Goal: Task Accomplishment & Management: Complete application form

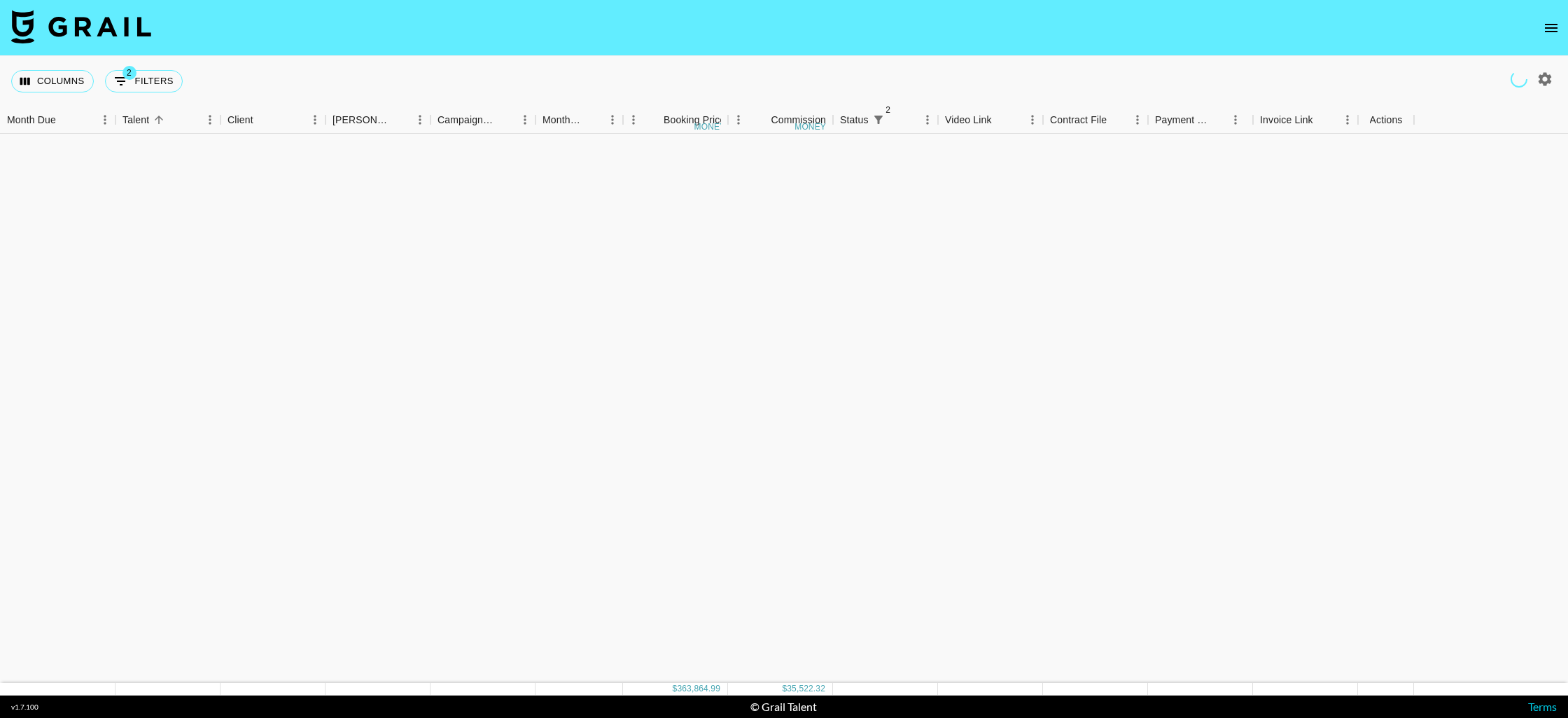
scroll to position [2176, 0]
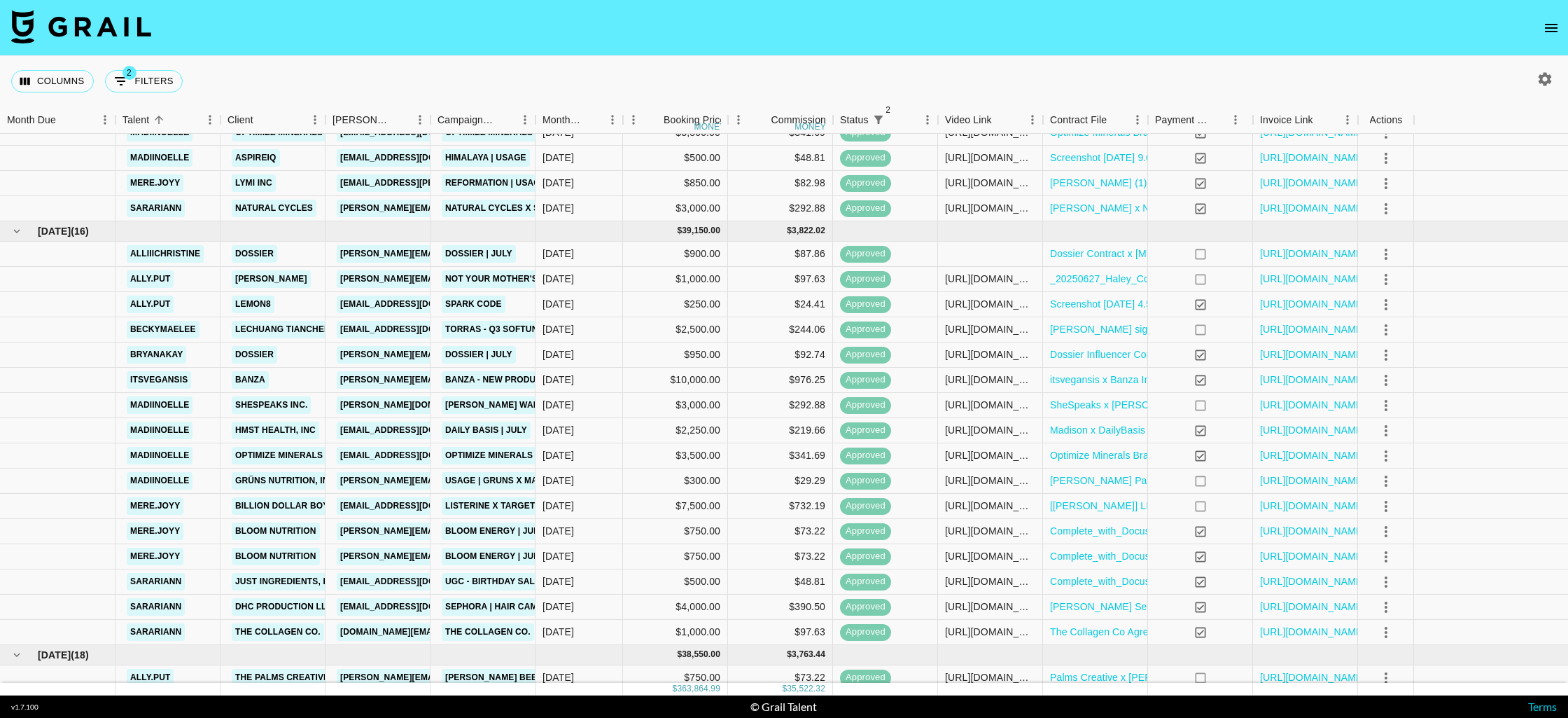
click at [1554, 29] on icon "open drawer" at bounding box center [1551, 28] width 17 height 17
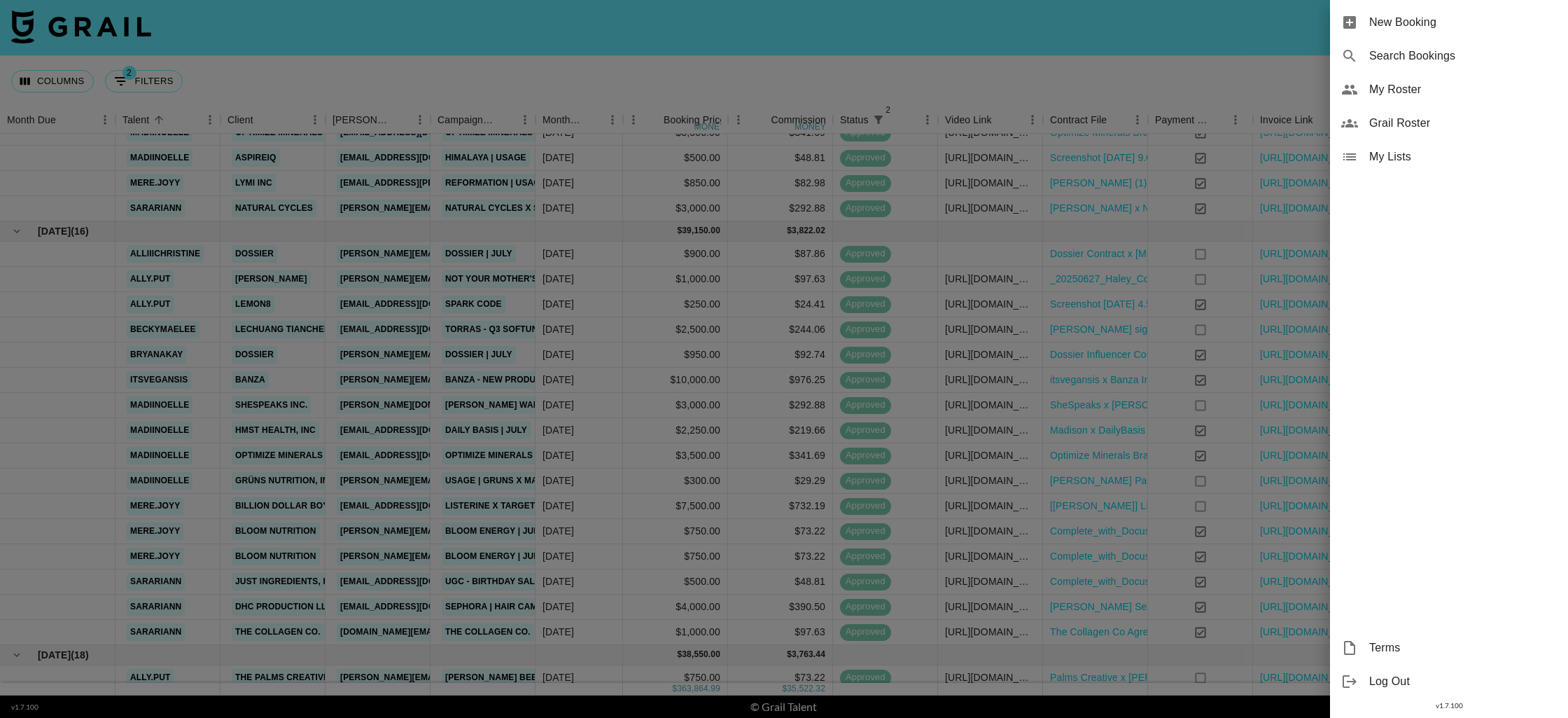
click at [1440, 27] on span "New Booking" at bounding box center [1463, 22] width 188 height 17
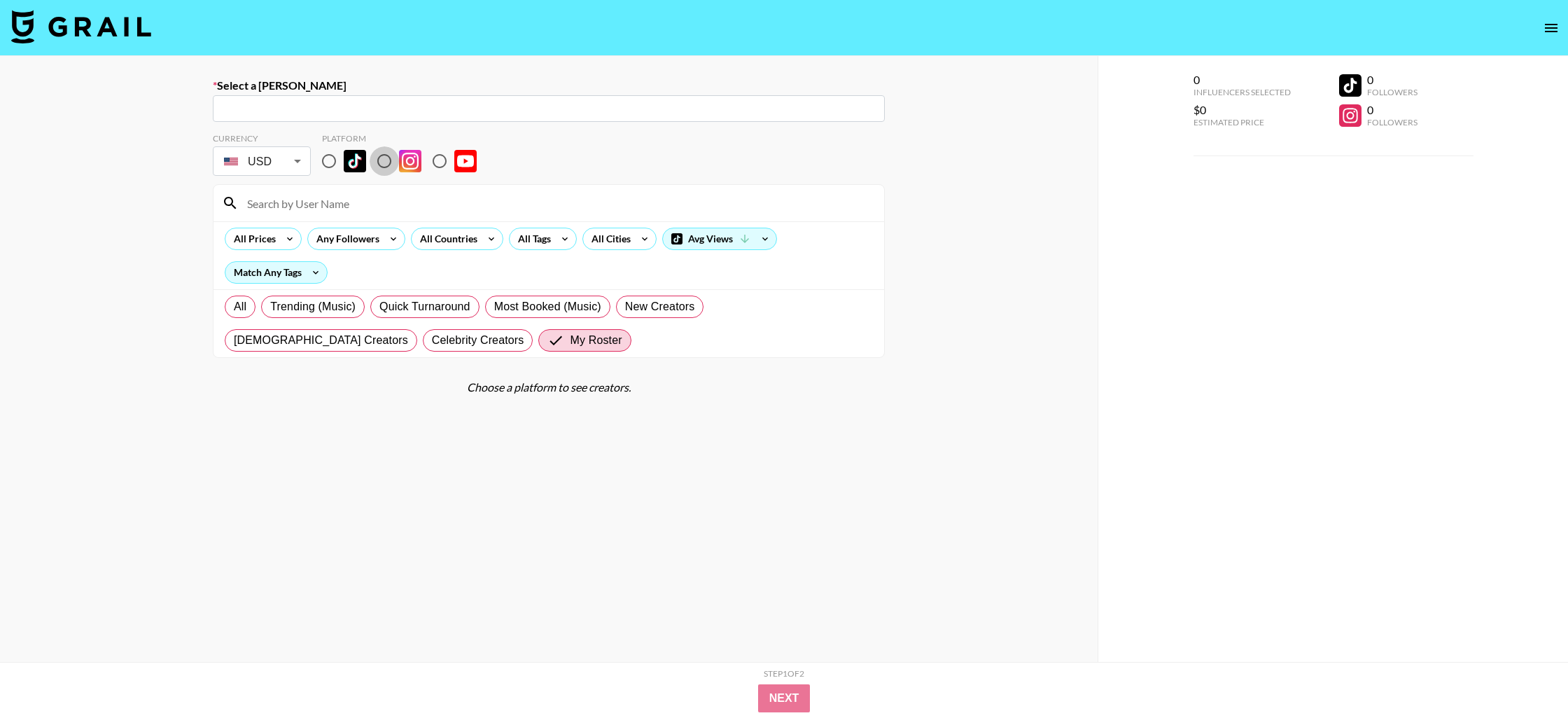
click at [383, 162] on input "radio" at bounding box center [383, 161] width 29 height 29
radio input "true"
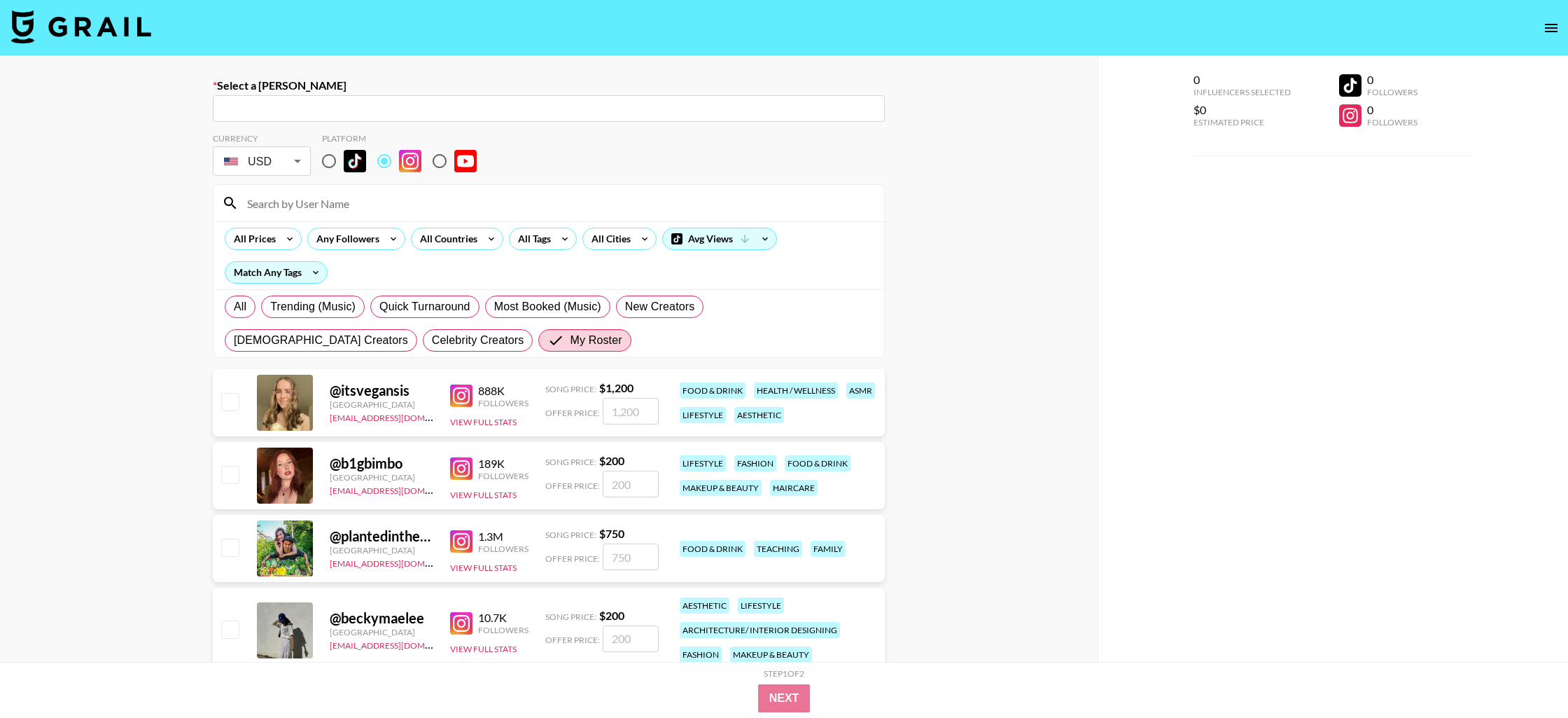
click at [360, 214] on input at bounding box center [557, 203] width 637 height 22
click at [324, 109] on input "text" at bounding box center [549, 108] width 655 height 16
click at [324, 111] on input "cre" at bounding box center [549, 108] width 655 height 16
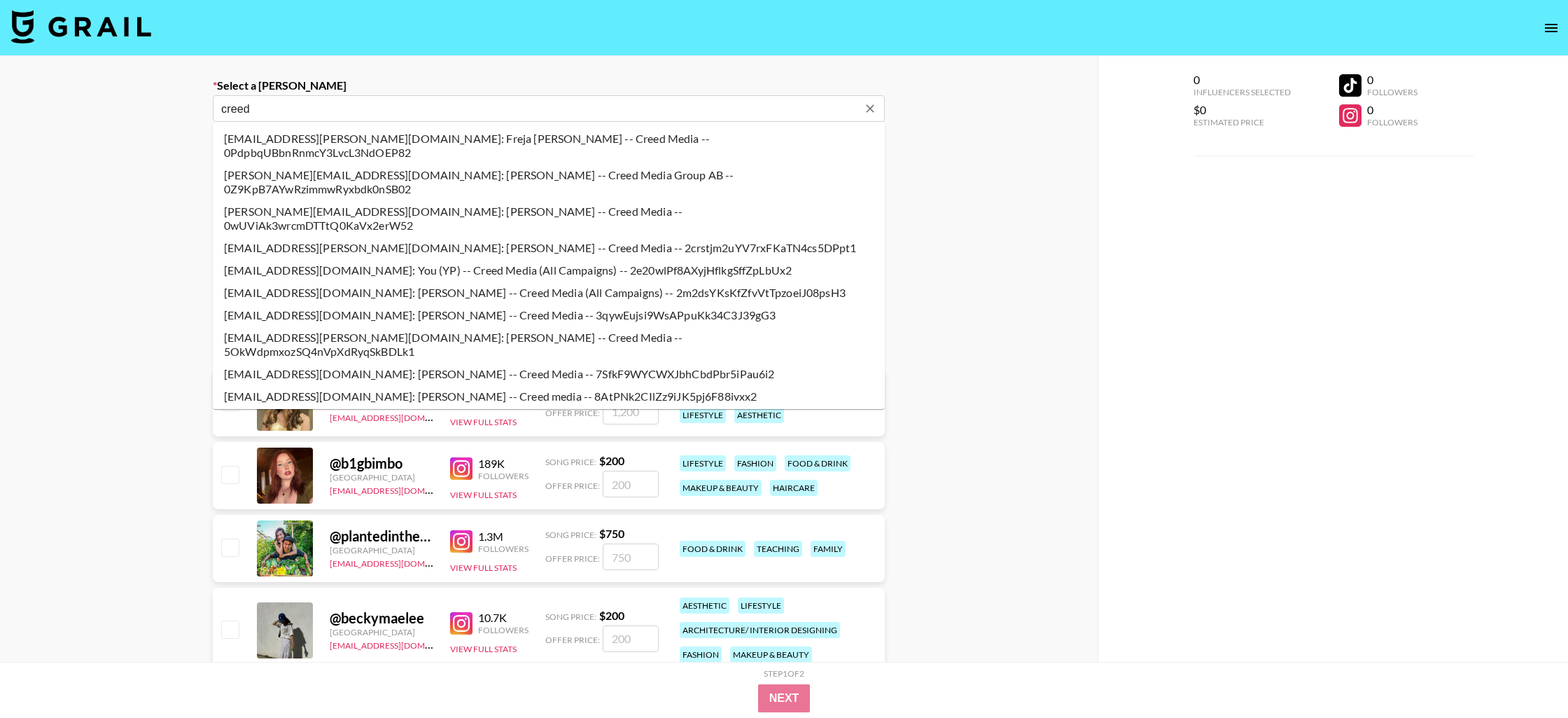
type input "creed"
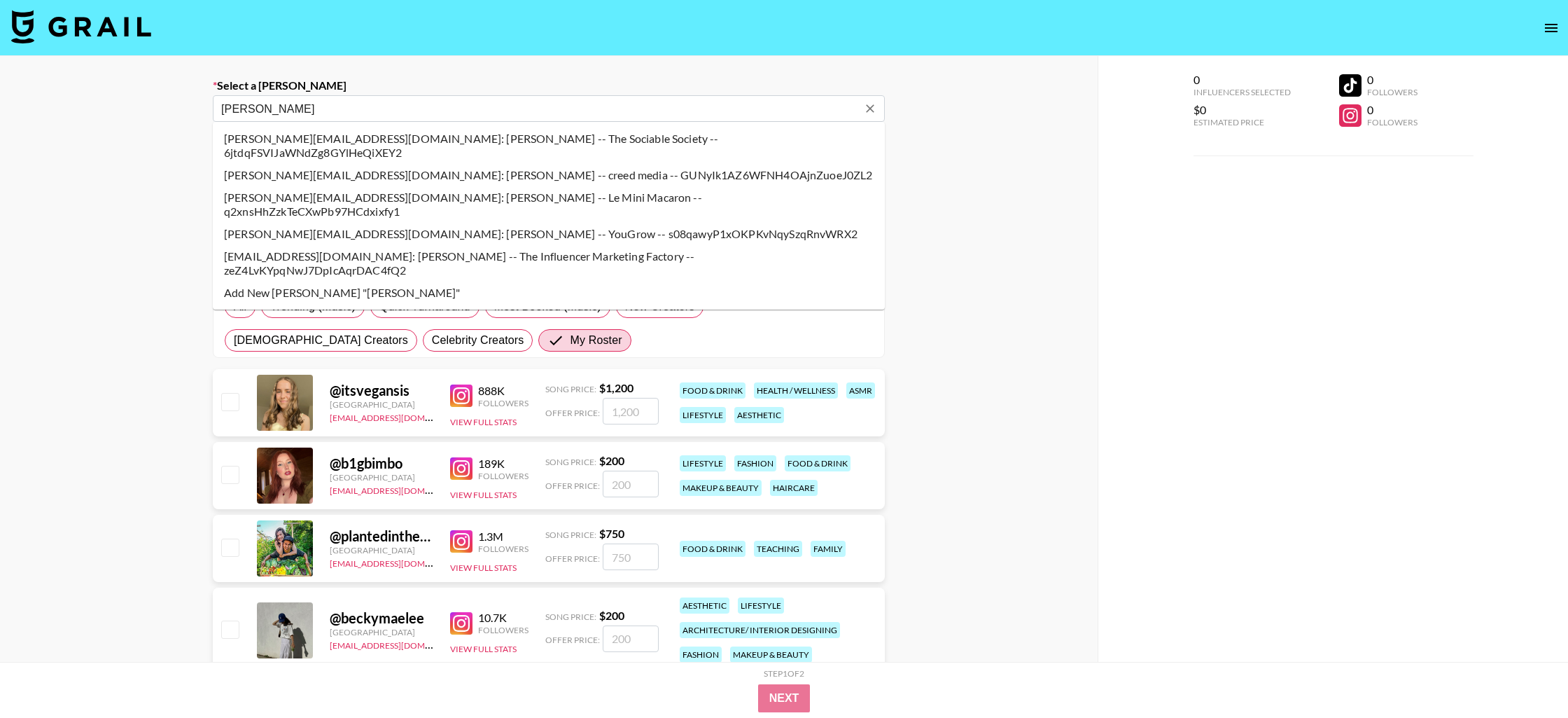
click at [369, 164] on li "martina@creedmedia.com: martina nemah -- creed media -- GUNyIk1AZ6WFNH4OAjnZuoe…" at bounding box center [549, 175] width 672 height 22
type input "martina@creedmedia.com: martina nemah -- creed media -- GUNyIk1AZ6WFNH4OAjnZuoe…"
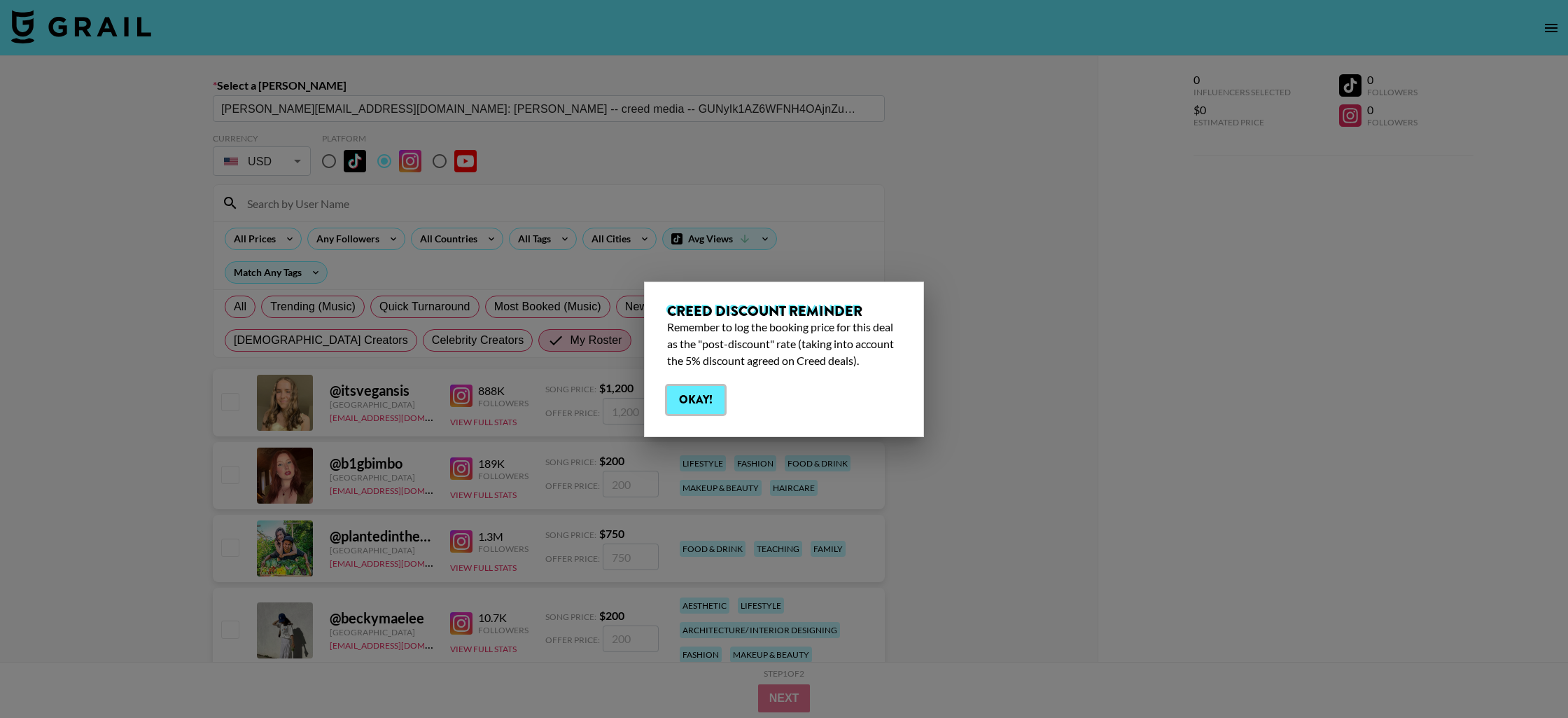
click at [705, 406] on button "Okay!" at bounding box center [695, 400] width 57 height 28
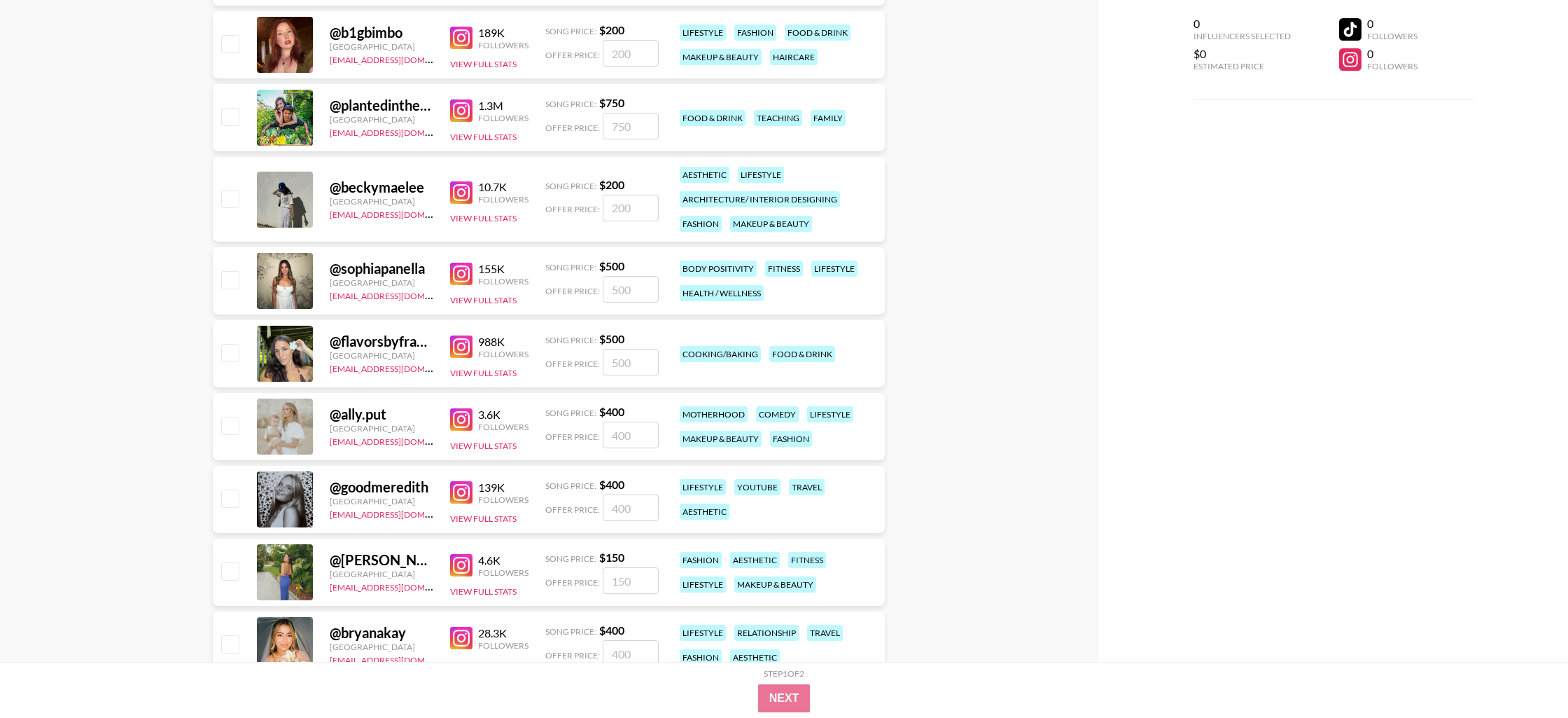
scroll to position [559, 0]
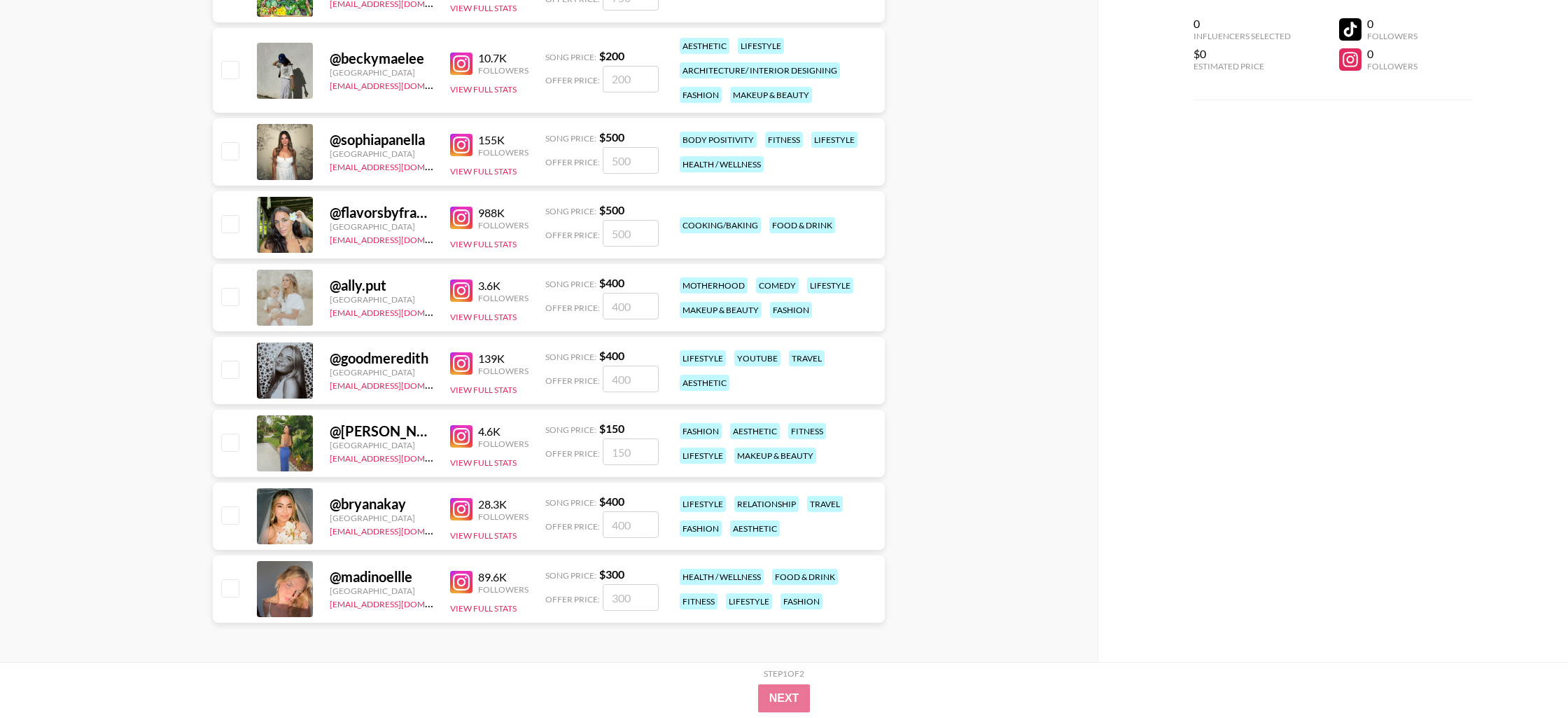
click at [240, 369] on div "@ goodmeredith United States kayla@grail-talent.com 139K Followers View Full St…" at bounding box center [549, 370] width 672 height 67
drag, startPoint x: 233, startPoint y: 374, endPoint x: 255, endPoint y: 374, distance: 22.0
click at [233, 374] on input "checkbox" at bounding box center [230, 369] width 17 height 17
checkbox input "true"
click at [643, 384] on input "400" at bounding box center [631, 379] width 56 height 27
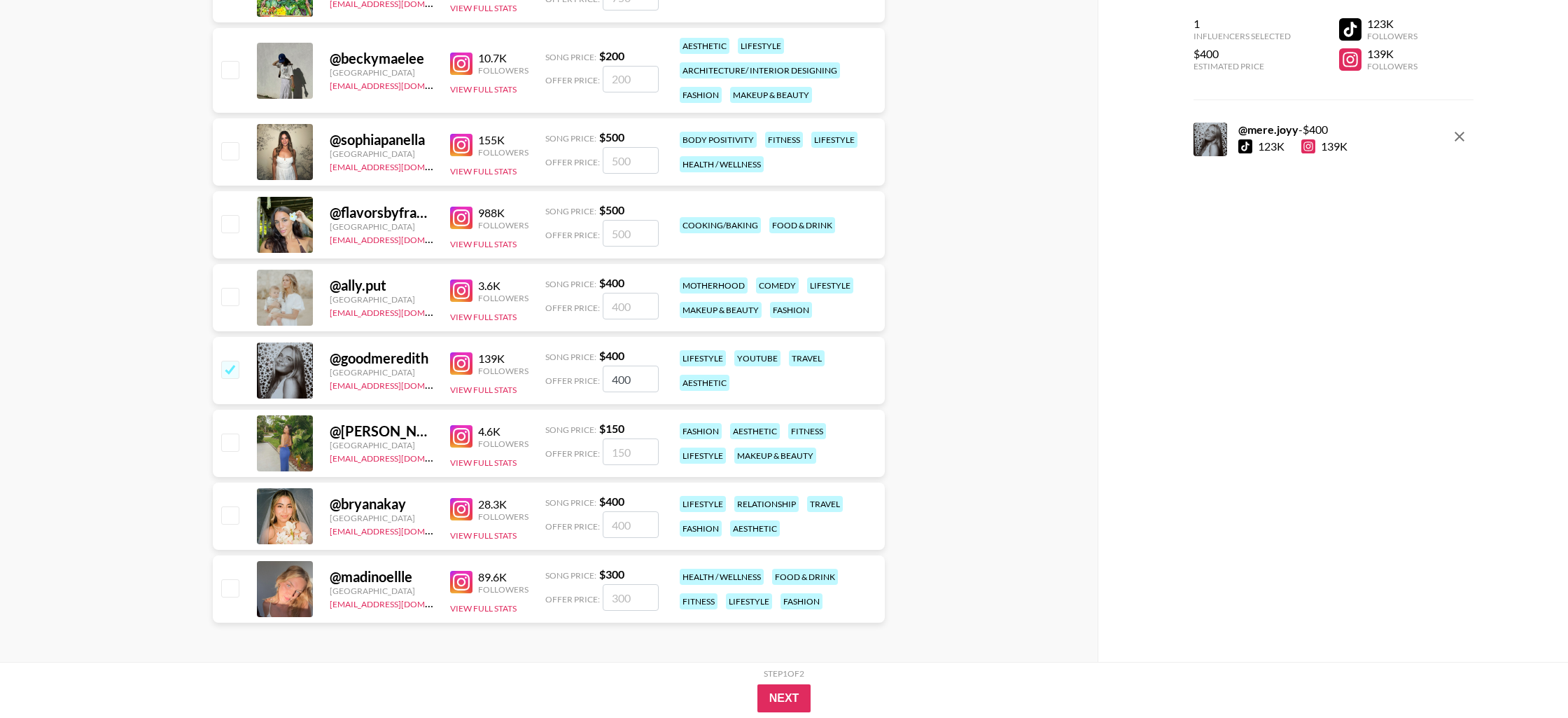
drag, startPoint x: 643, startPoint y: 384, endPoint x: 587, endPoint y: 379, distance: 56.2
click at [587, 379] on div "Offer Price: 400" at bounding box center [602, 379] width 113 height 27
paste input "332"
type input "332"
click at [779, 695] on button "Next" at bounding box center [784, 698] width 54 height 28
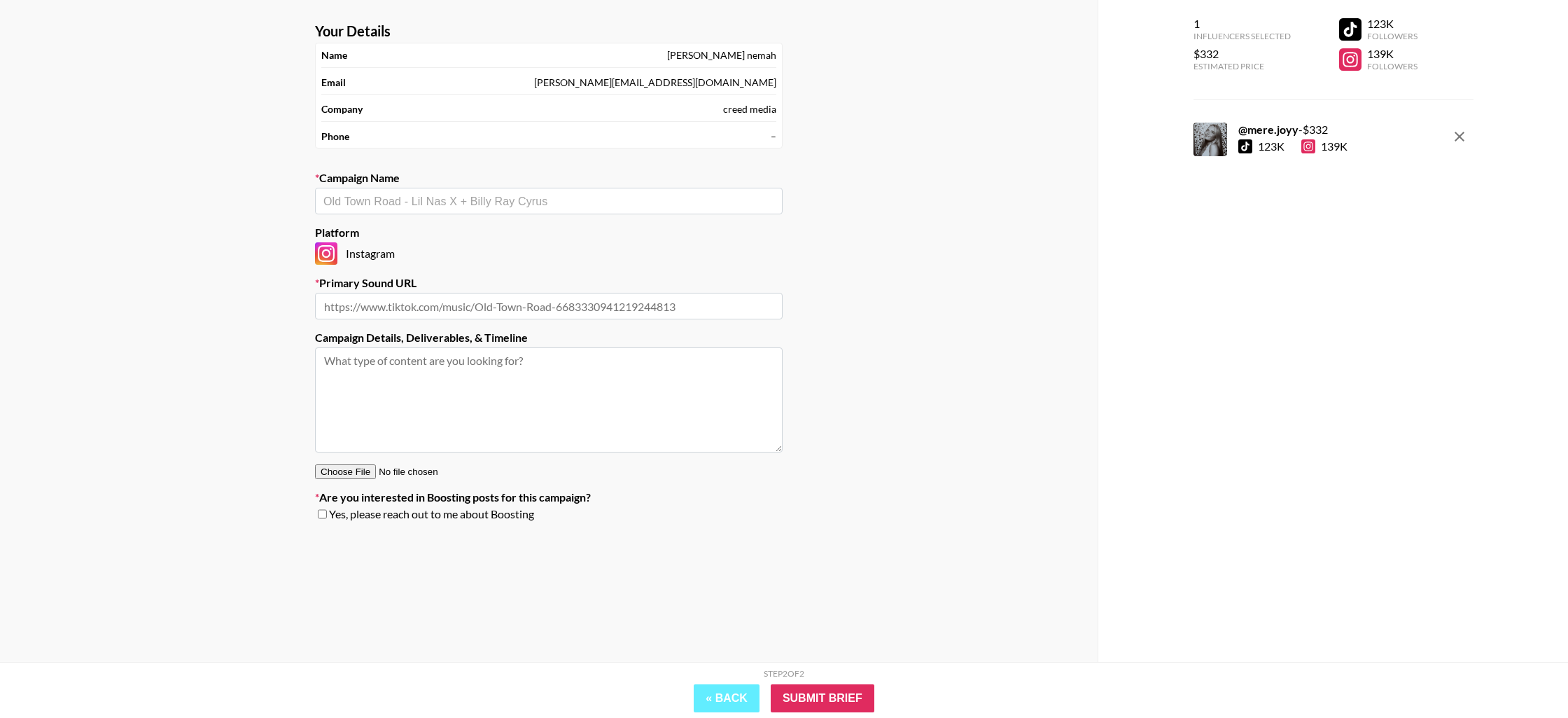
click at [443, 205] on input "text" at bounding box center [549, 201] width 451 height 16
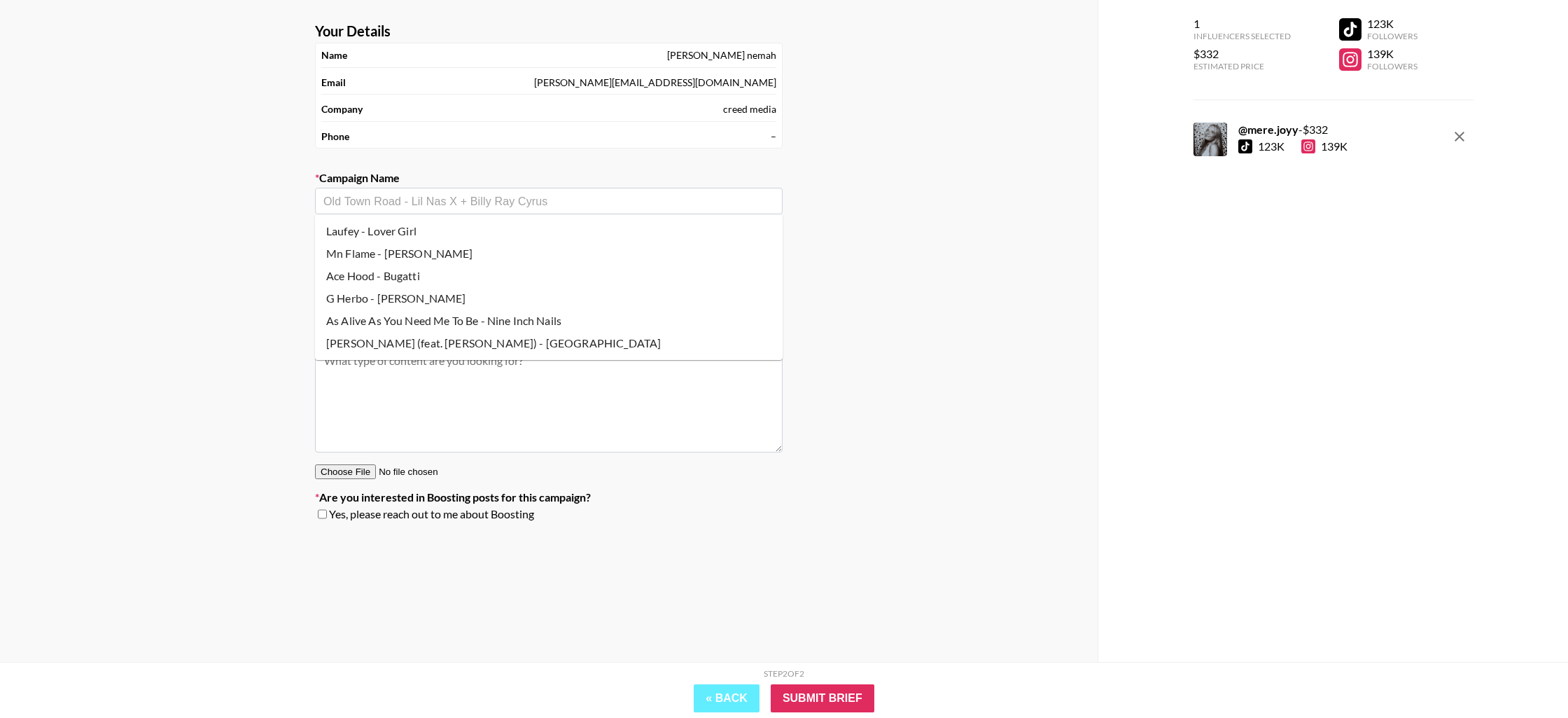
scroll to position [55, 0]
click at [432, 230] on li "Laufey - Lover Girl" at bounding box center [549, 231] width 467 height 22
type input "Laufey - Lover Girl"
type input "https://www.instagram.com/reels/audio/1572265660396761/"
type textarea "Instagram -- Instagram --"
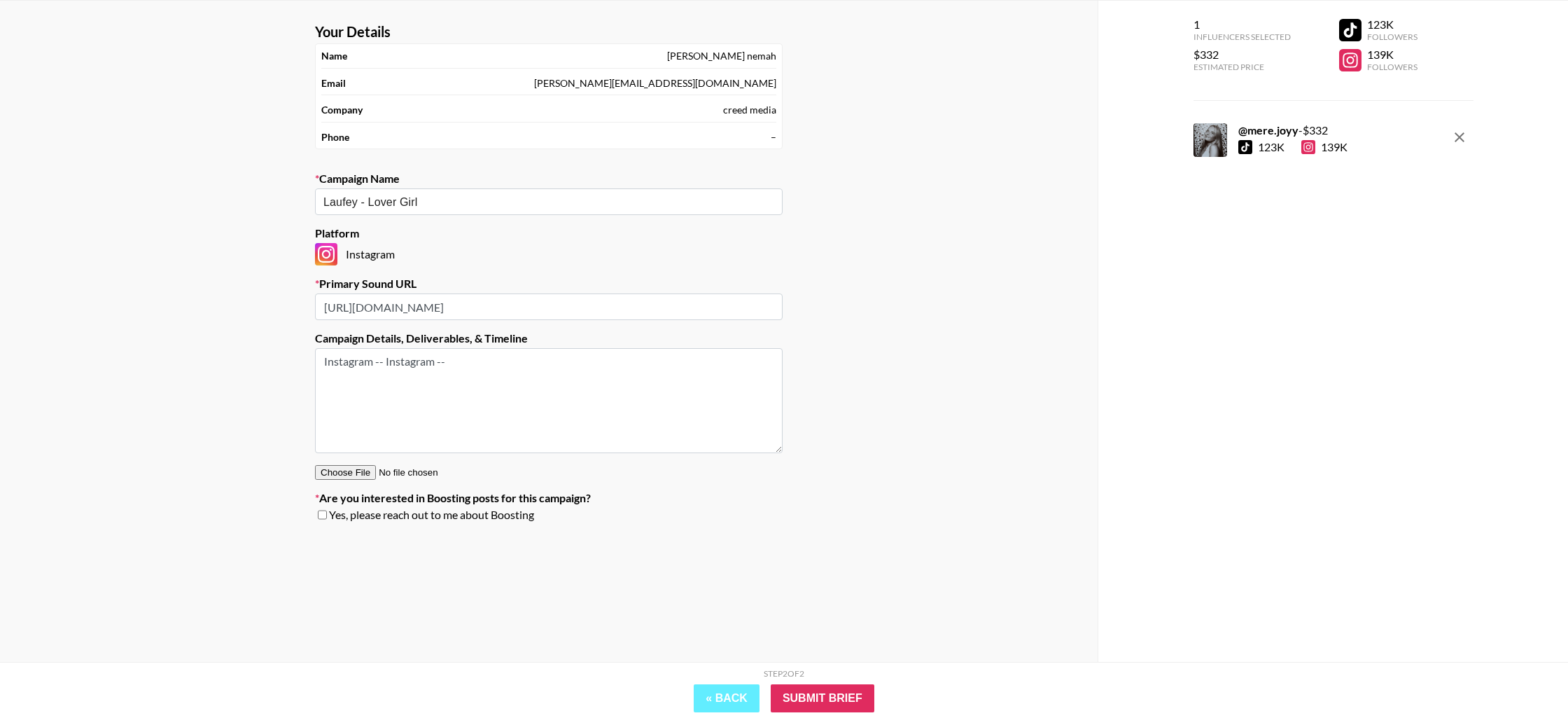
drag, startPoint x: 508, startPoint y: 366, endPoint x: 261, endPoint y: 344, distance: 248.0
click at [261, 344] on div "Your Details Name martina nemah Email martina@creedmedia.com Company creed medi…" at bounding box center [548, 331] width 1097 height 661
click at [321, 522] on section "Your Details Name martina nemah Email martina@creedmedia.com Company creed medi…" at bounding box center [548, 278] width 490 height 532
click at [324, 519] on input "checkbox" at bounding box center [322, 515] width 9 height 10
checkbox input "true"
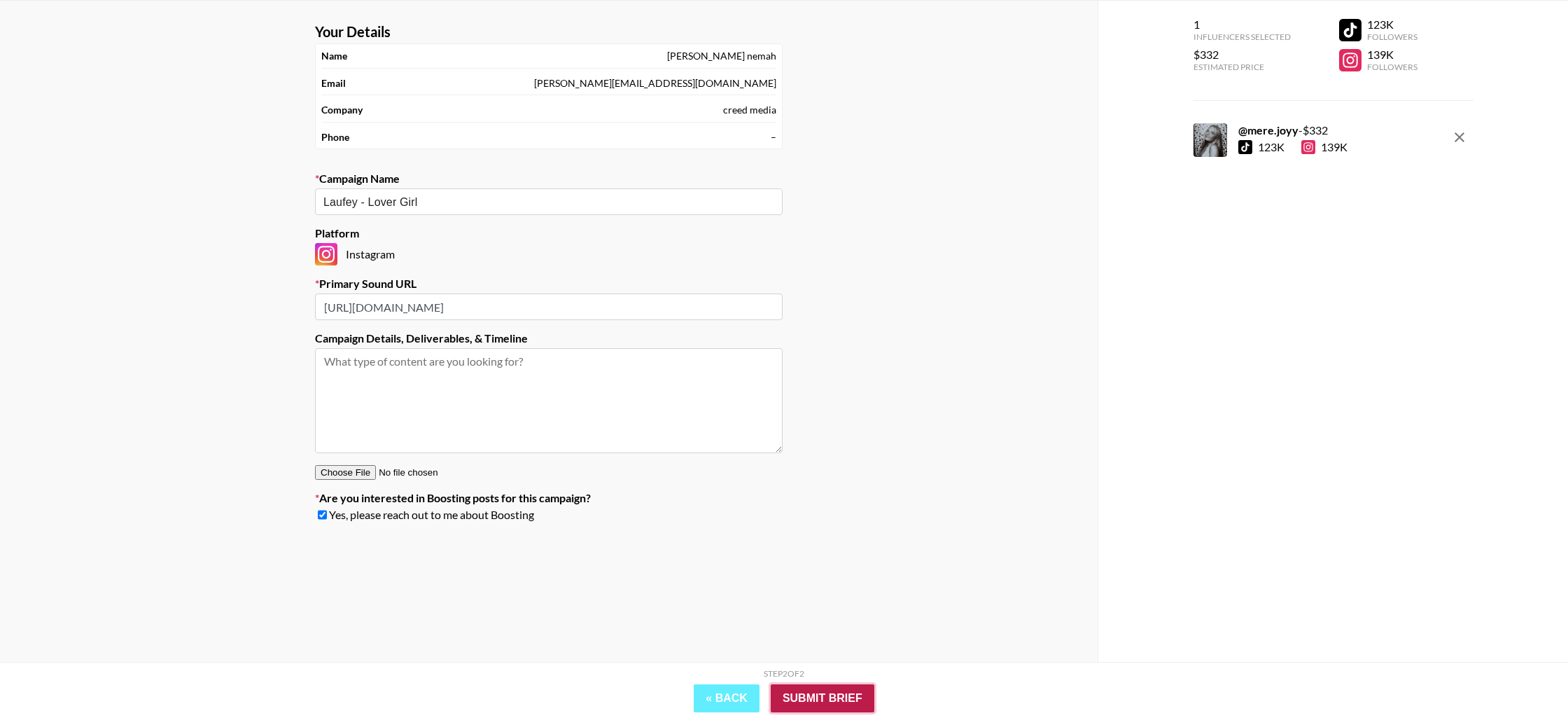
click at [817, 698] on input "Submit Brief" at bounding box center [822, 698] width 104 height 28
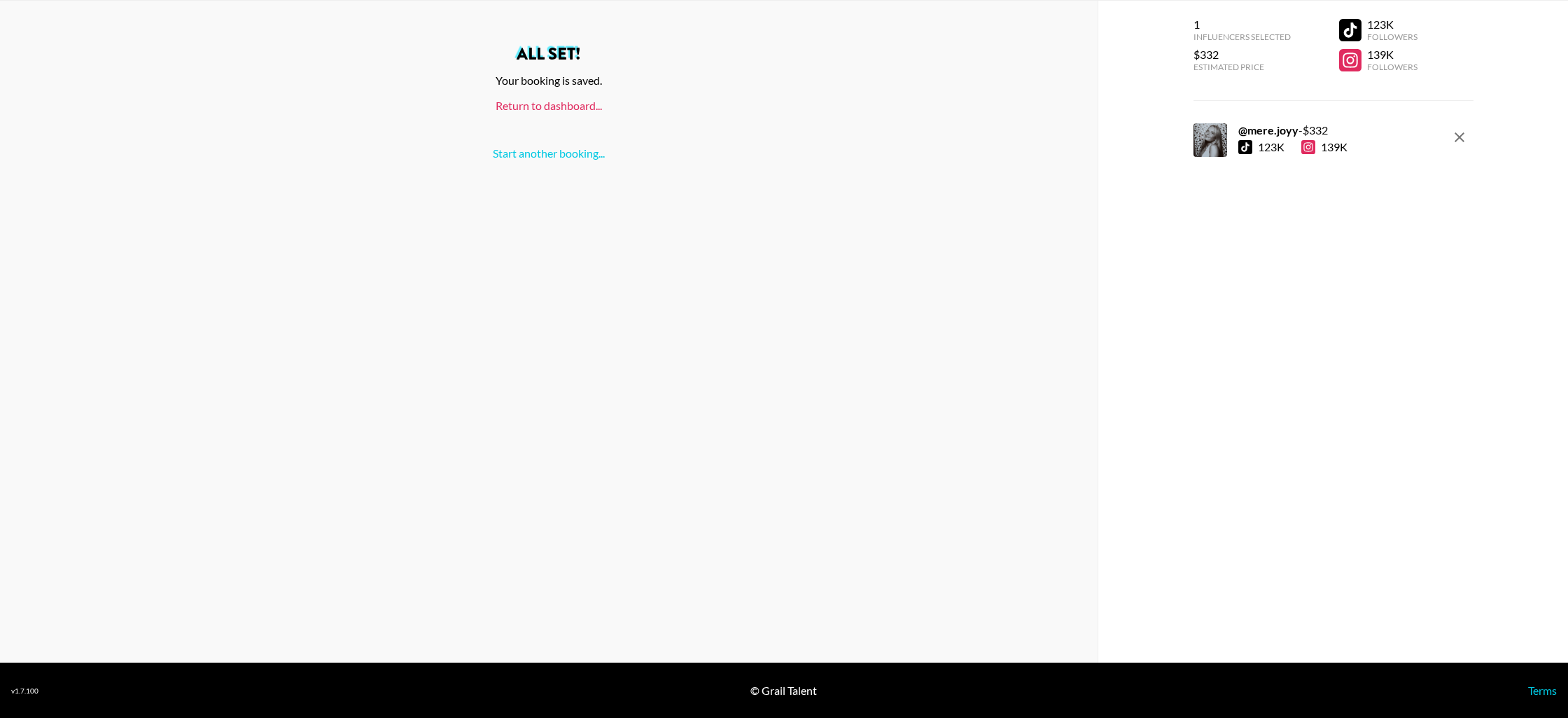
click at [566, 107] on link "Return to dashboard..." at bounding box center [549, 106] width 106 height 13
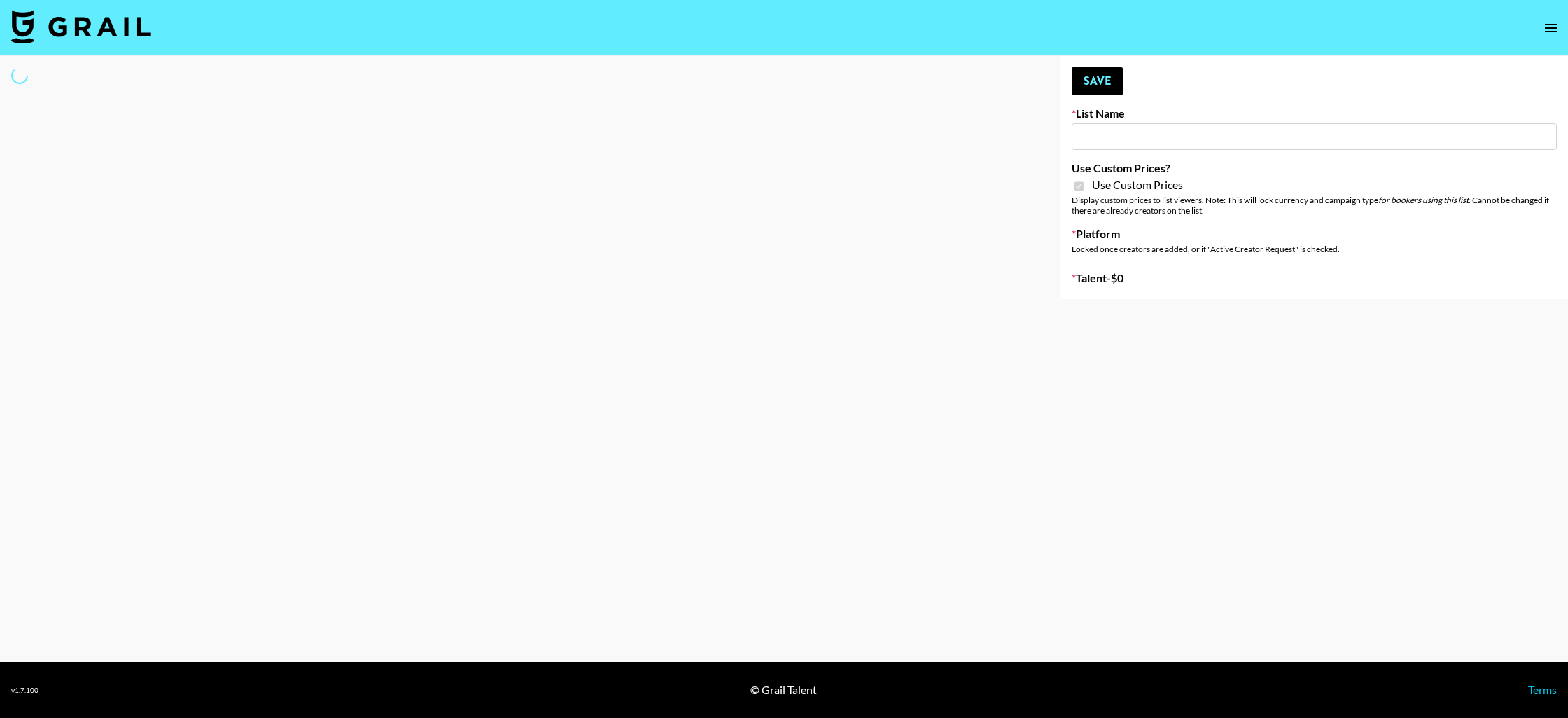
type input "Nippies"
checkbox input "true"
select select "Brand"
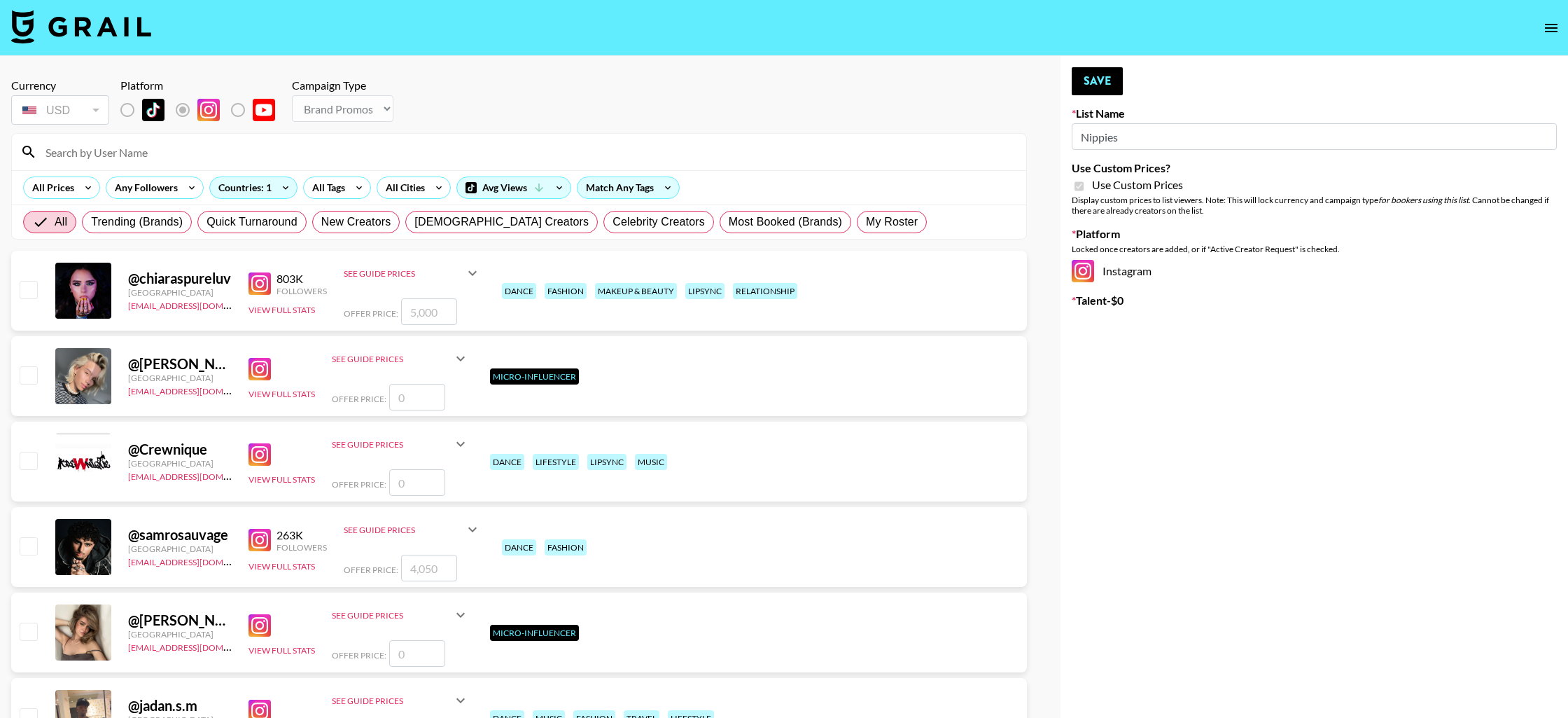
click at [225, 147] on input at bounding box center [527, 151] width 981 height 22
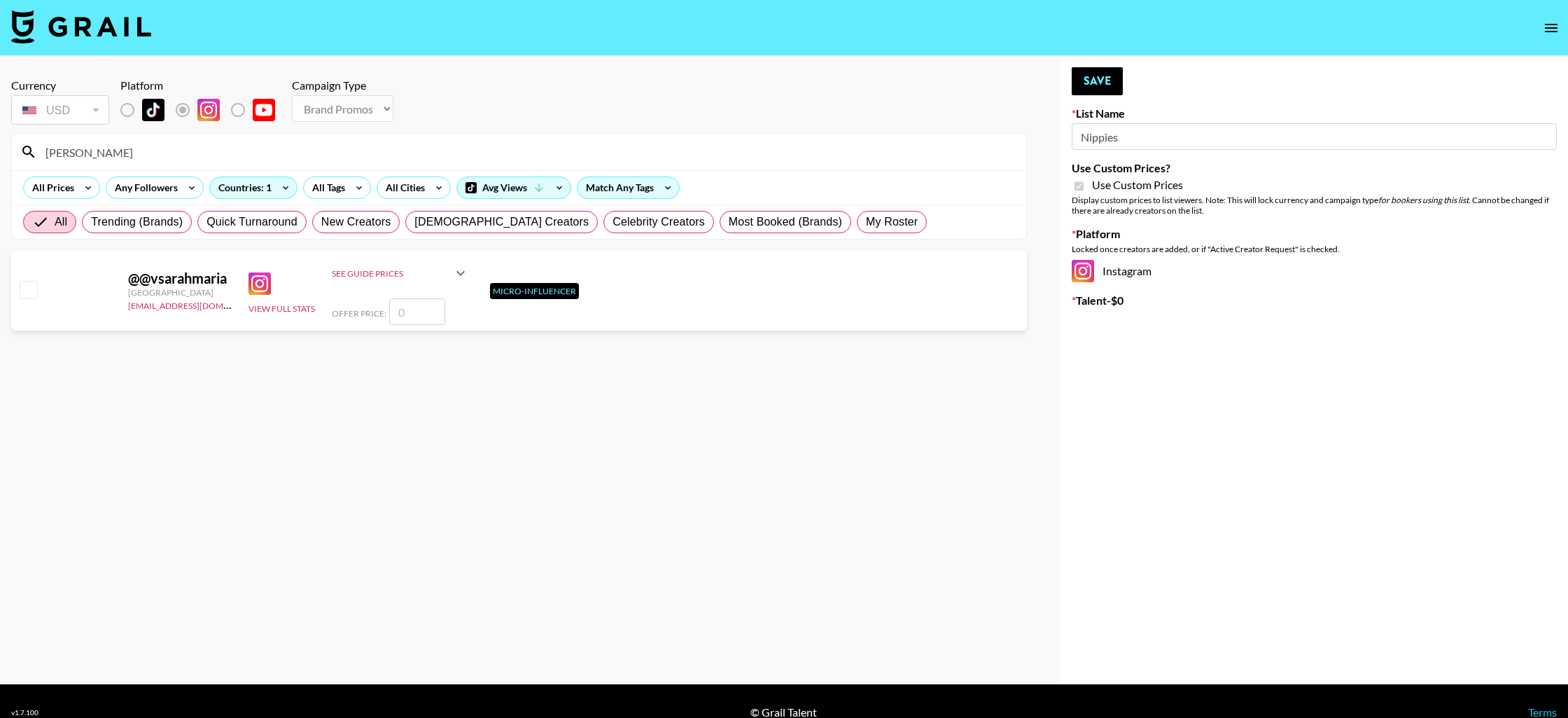
type input "[PERSON_NAME]"
click at [20, 296] on input "checkbox" at bounding box center [28, 289] width 17 height 17
checkbox input "false"
click at [166, 153] on input "sara" at bounding box center [527, 151] width 981 height 22
type input "s"
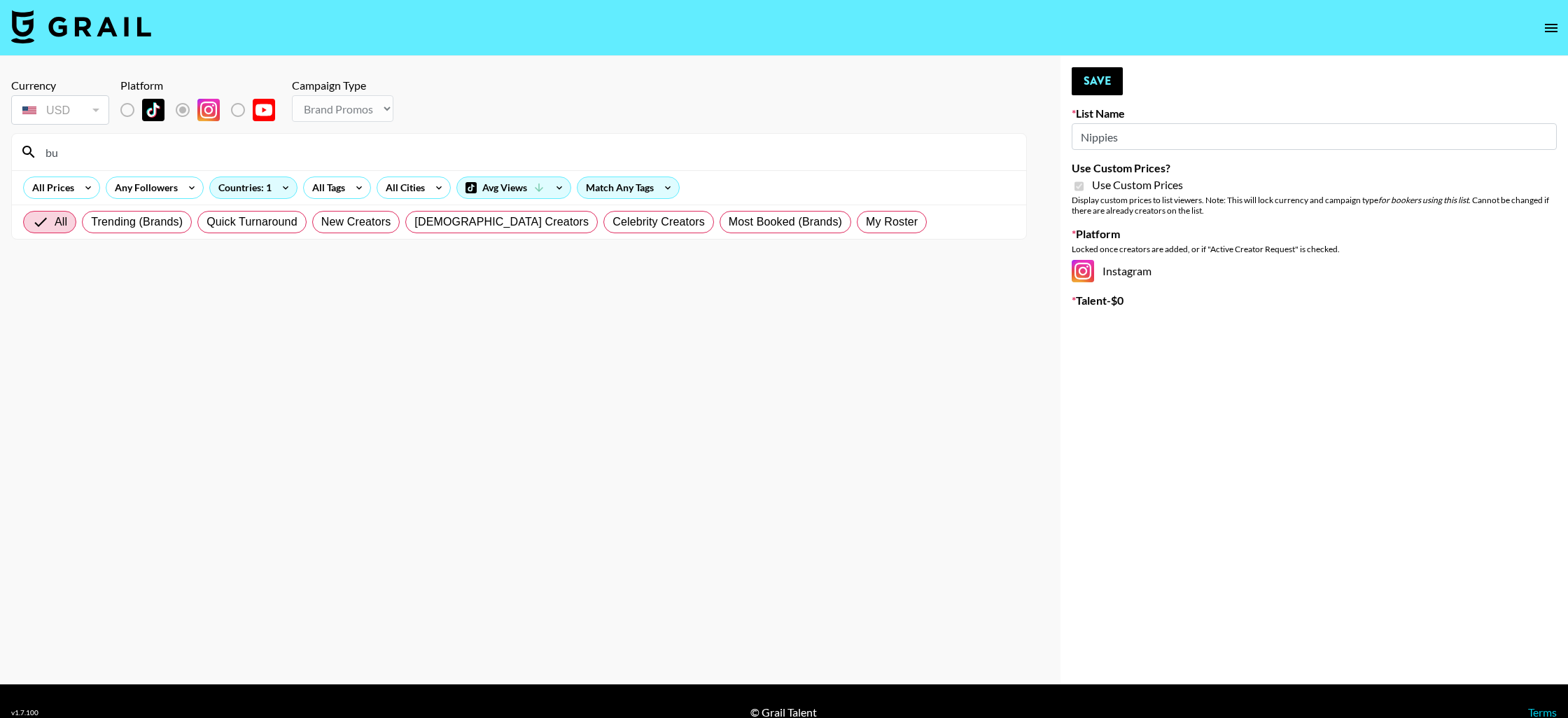
type input "b"
click at [55, 227] on span "All" at bounding box center [61, 222] width 12 height 17
click at [55, 227] on input "All" at bounding box center [43, 222] width 22 height 17
click at [91, 154] on input "sara" at bounding box center [527, 151] width 981 height 22
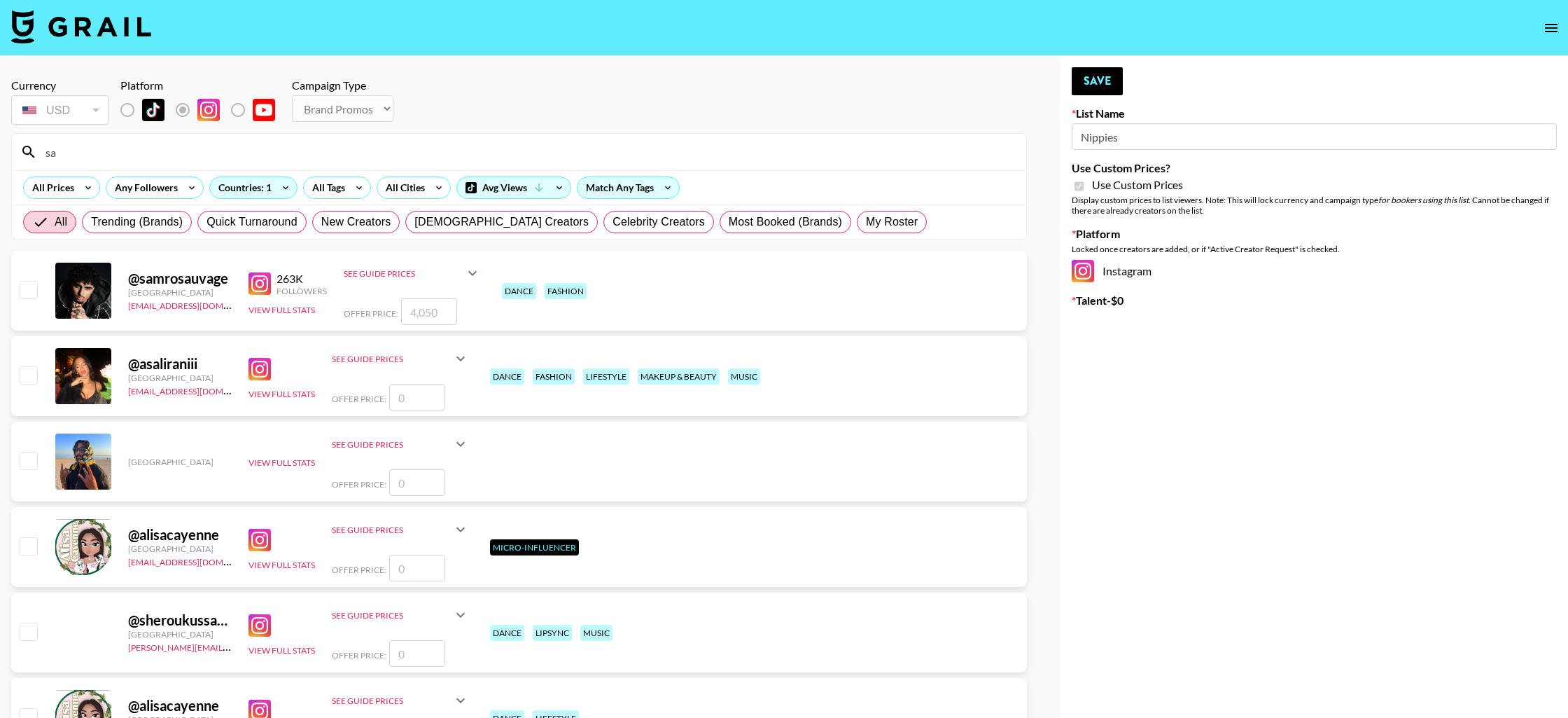
type input "s"
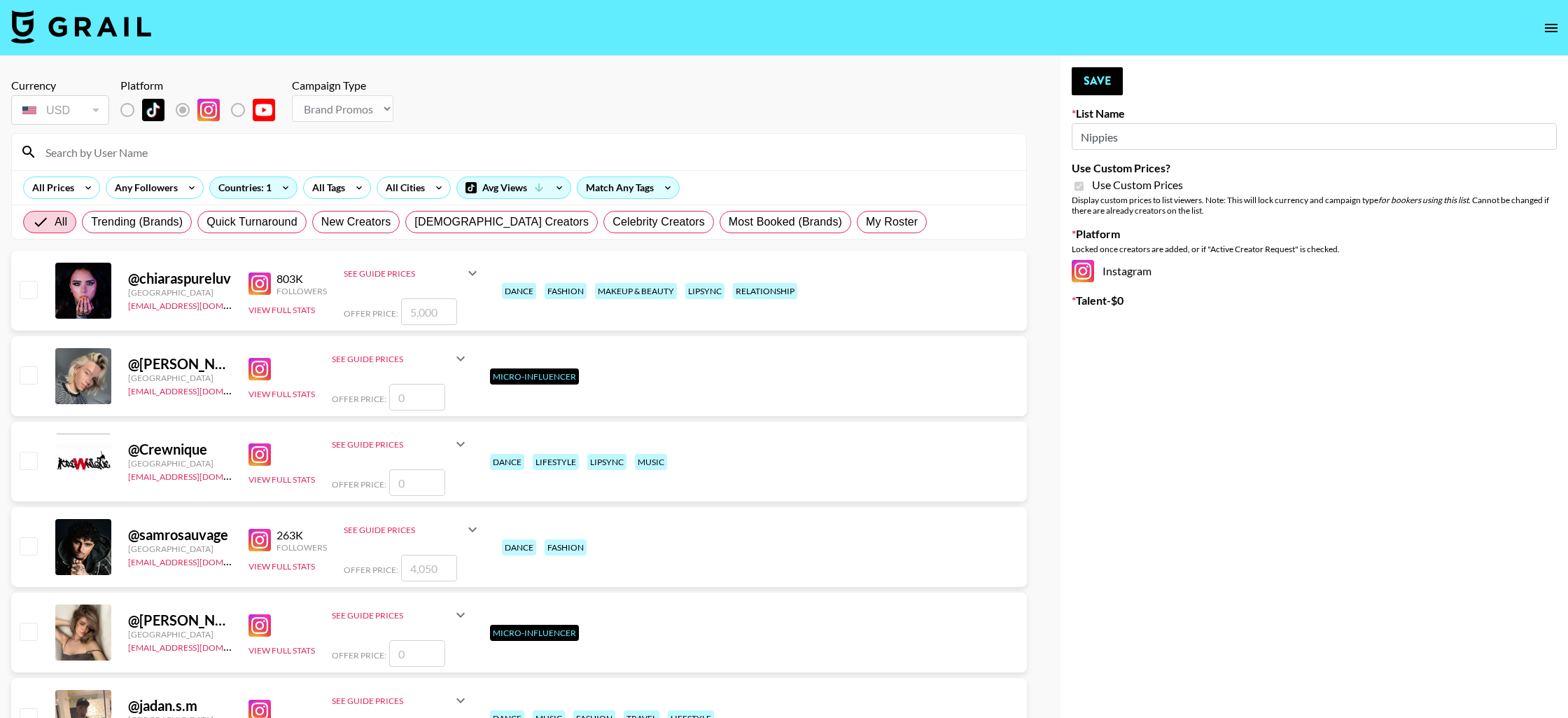
click at [240, 158] on input at bounding box center [527, 151] width 981 height 22
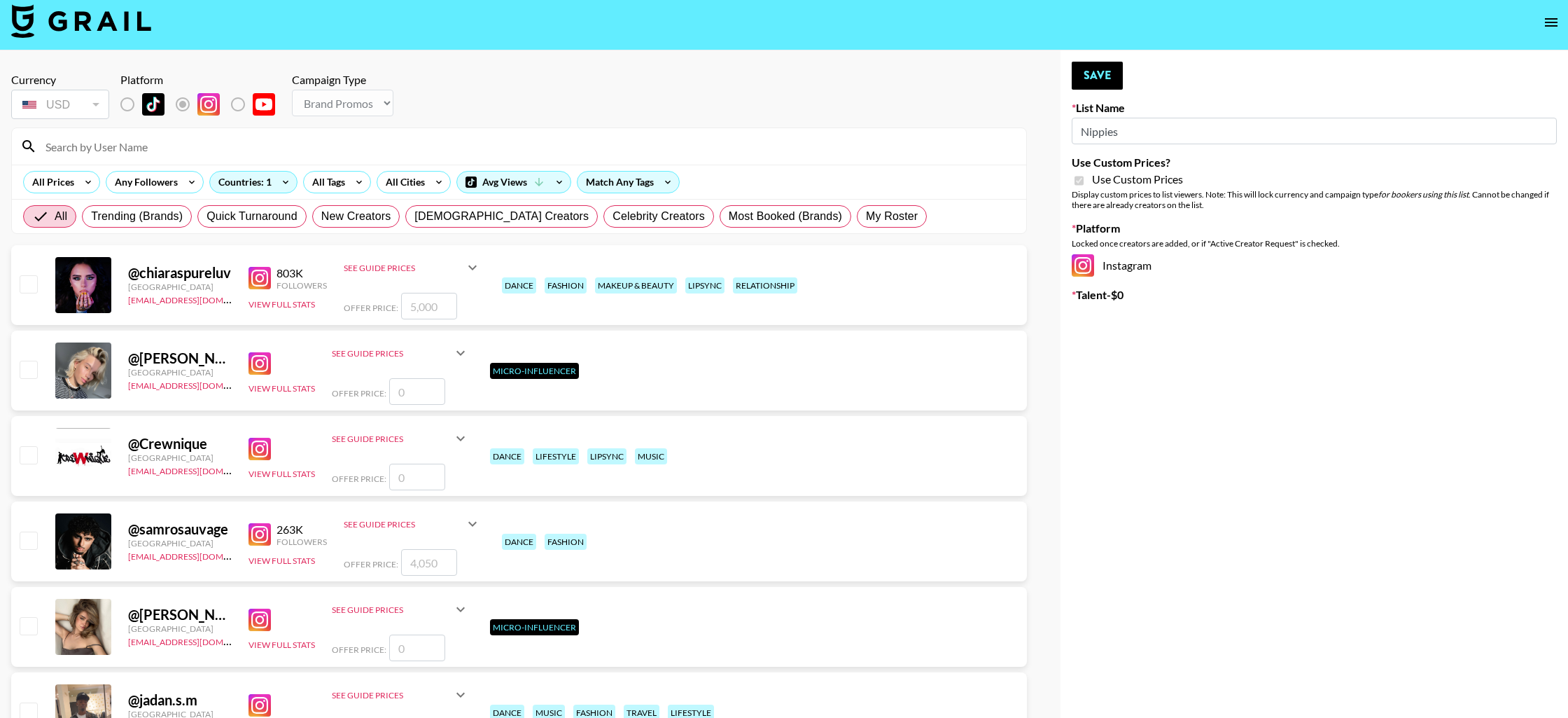
scroll to position [2, 0]
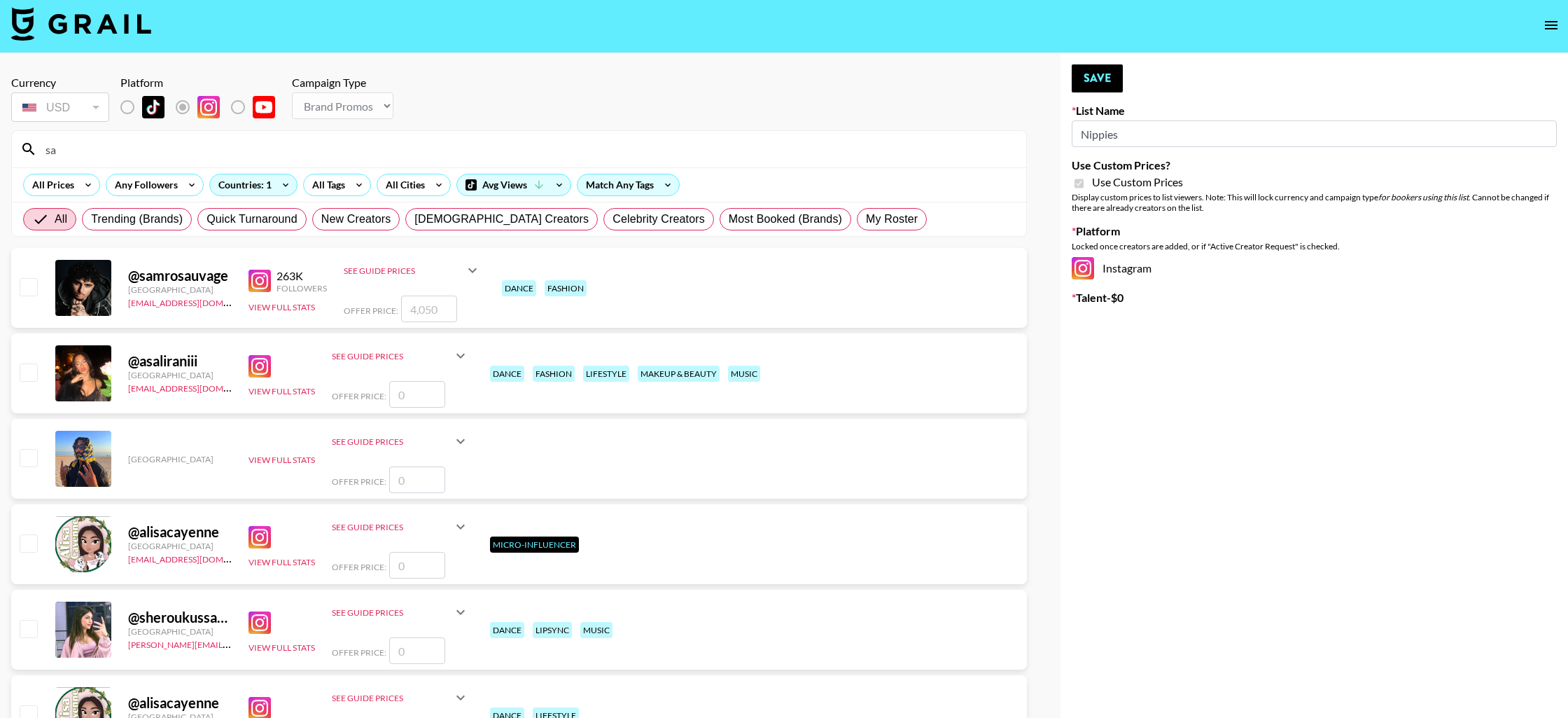
drag, startPoint x: 164, startPoint y: 151, endPoint x: 46, endPoint y: 144, distance: 118.2
click at [47, 144] on input "sa" at bounding box center [527, 149] width 981 height 22
paste input "ra.bueno.eaker"
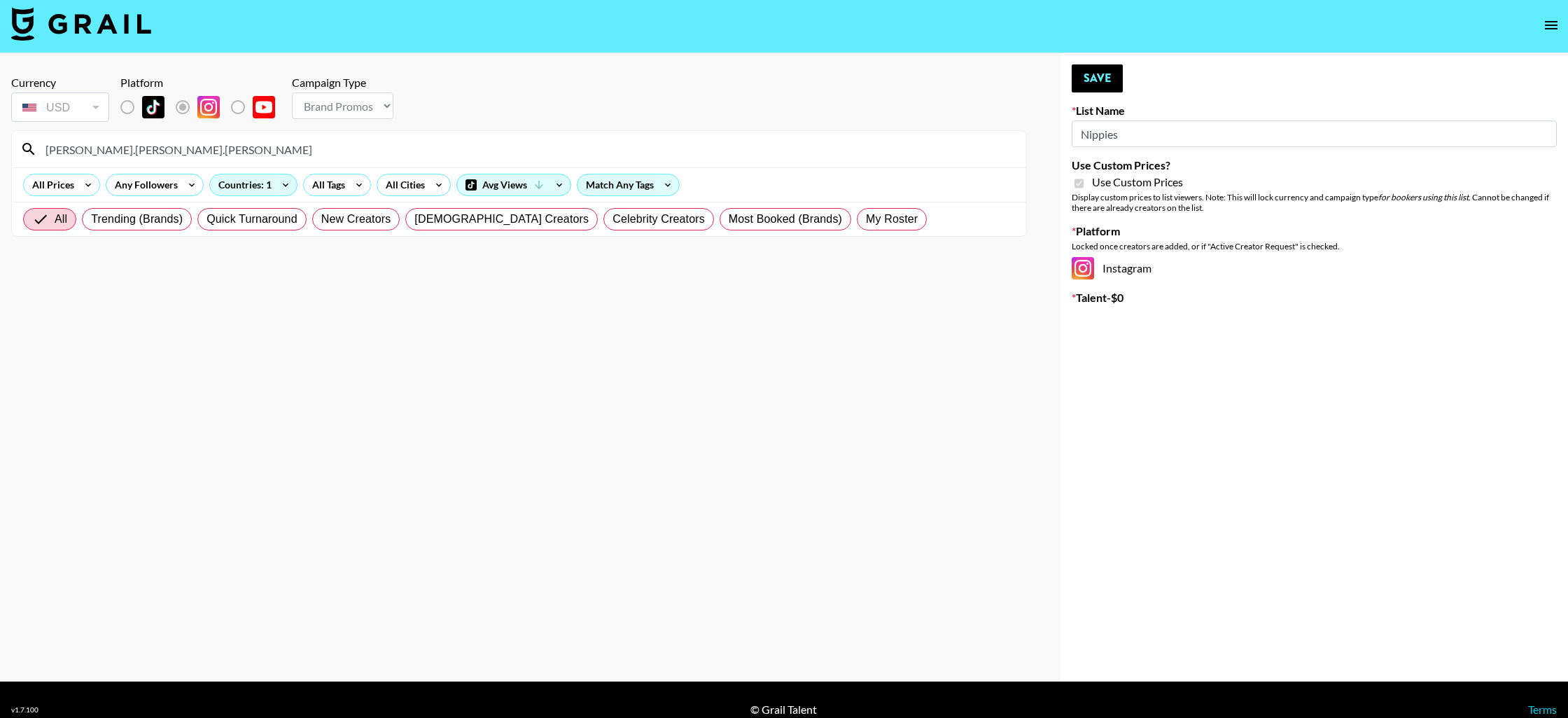
type input "sara.bueno.eaker"
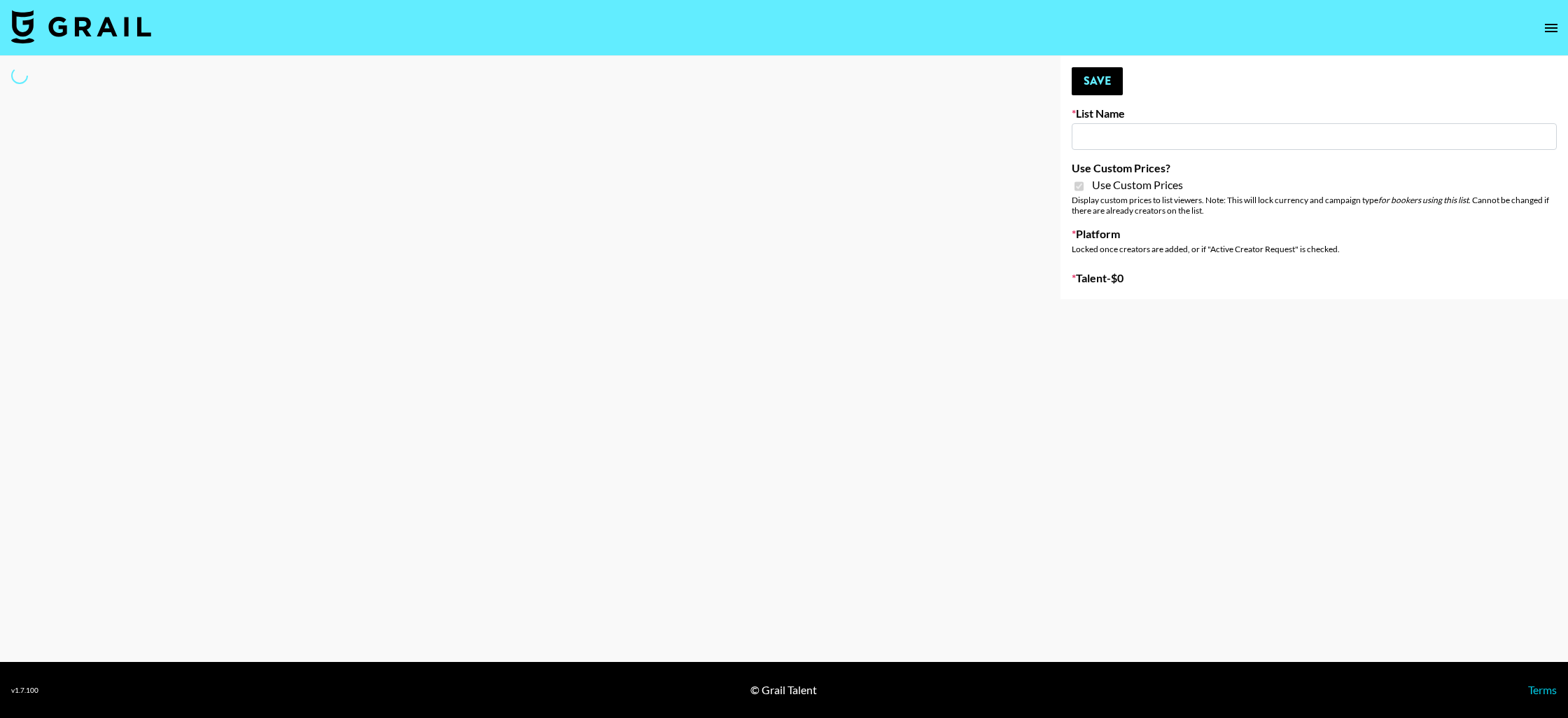
type input "Jinx Fall Campaign"
checkbox input "true"
select select "Brand"
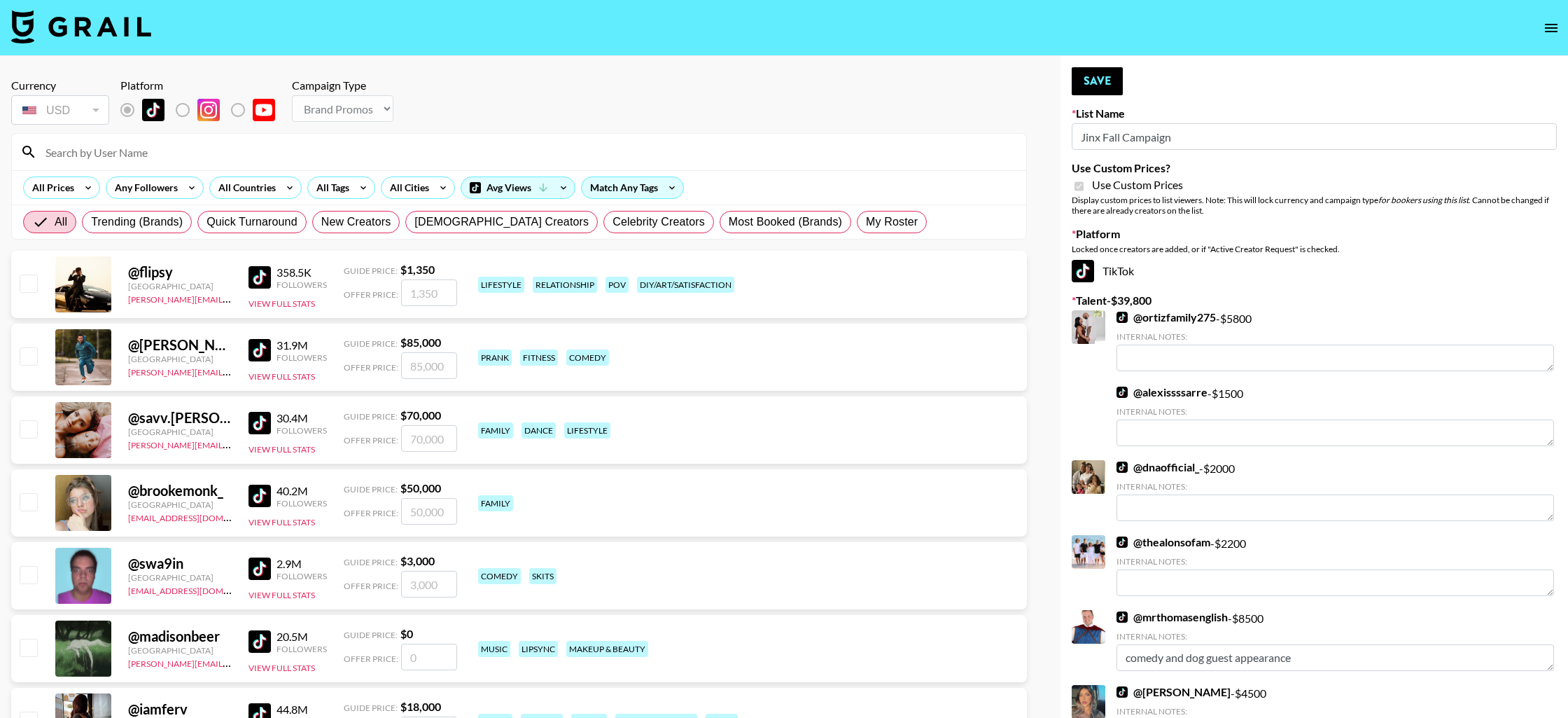
click at [289, 156] on input at bounding box center [527, 151] width 981 height 22
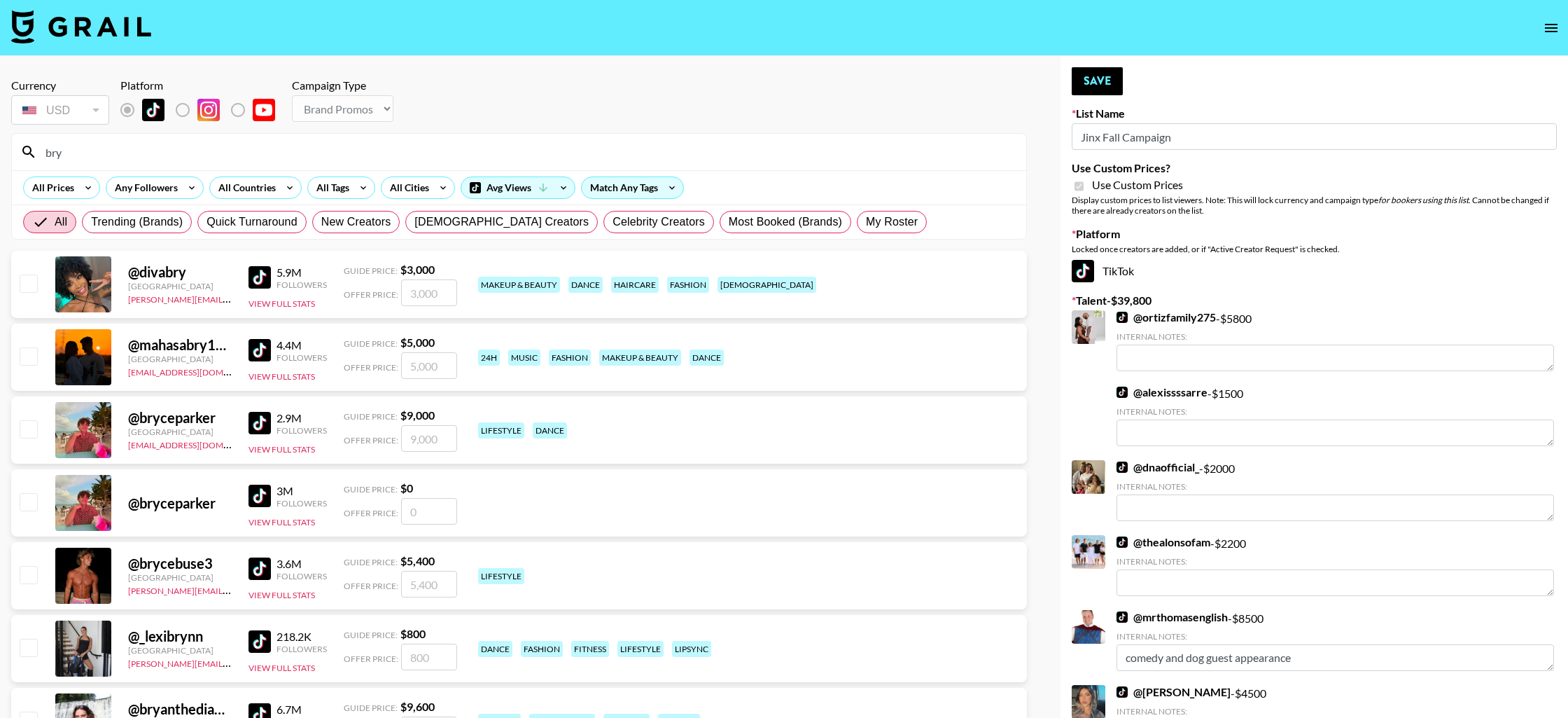
type input "bryanakay"
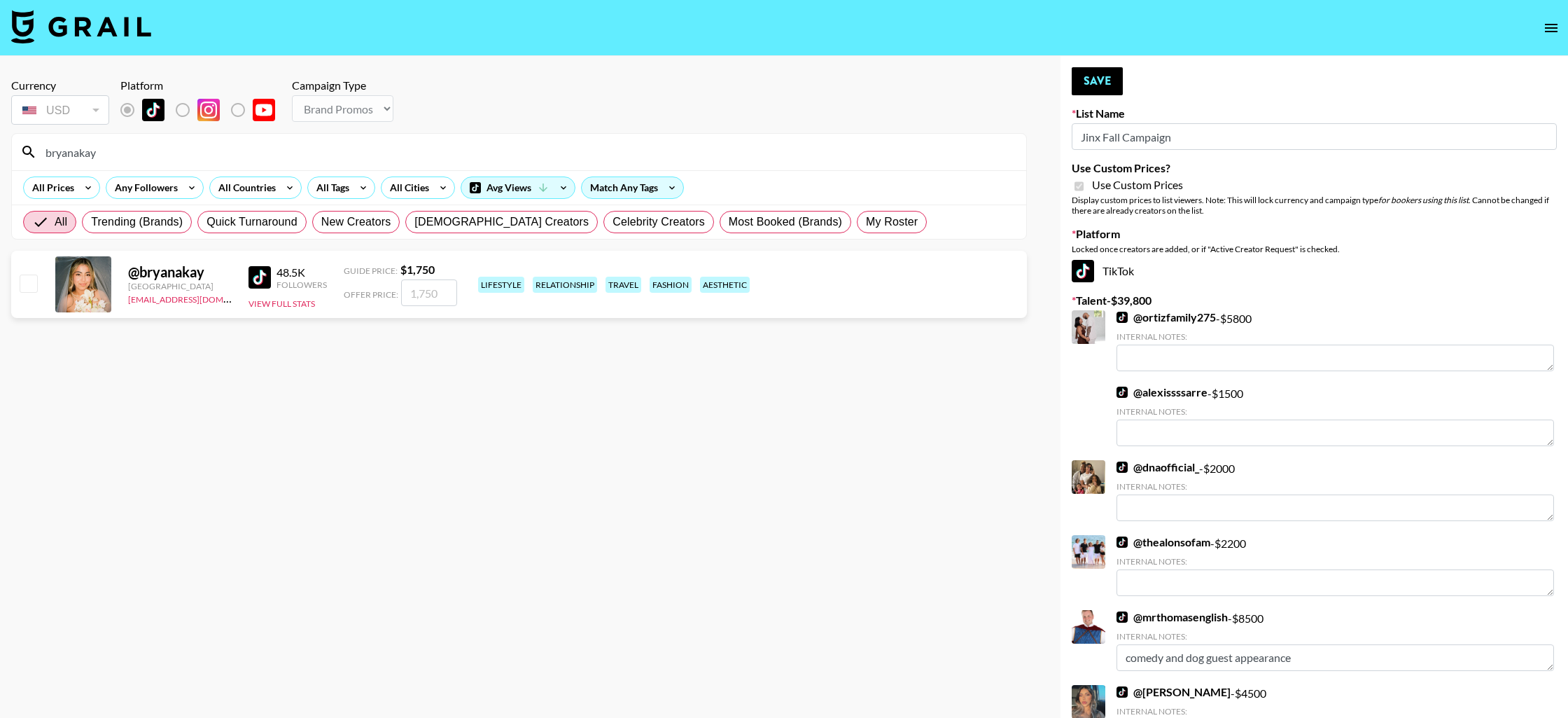
drag, startPoint x: 23, startPoint y: 283, endPoint x: 32, endPoint y: 286, distance: 9.5
click at [23, 283] on input "checkbox" at bounding box center [28, 283] width 17 height 17
checkbox input "true"
type input "1750"
click at [1102, 88] on button "Save" at bounding box center [1096, 82] width 51 height 28
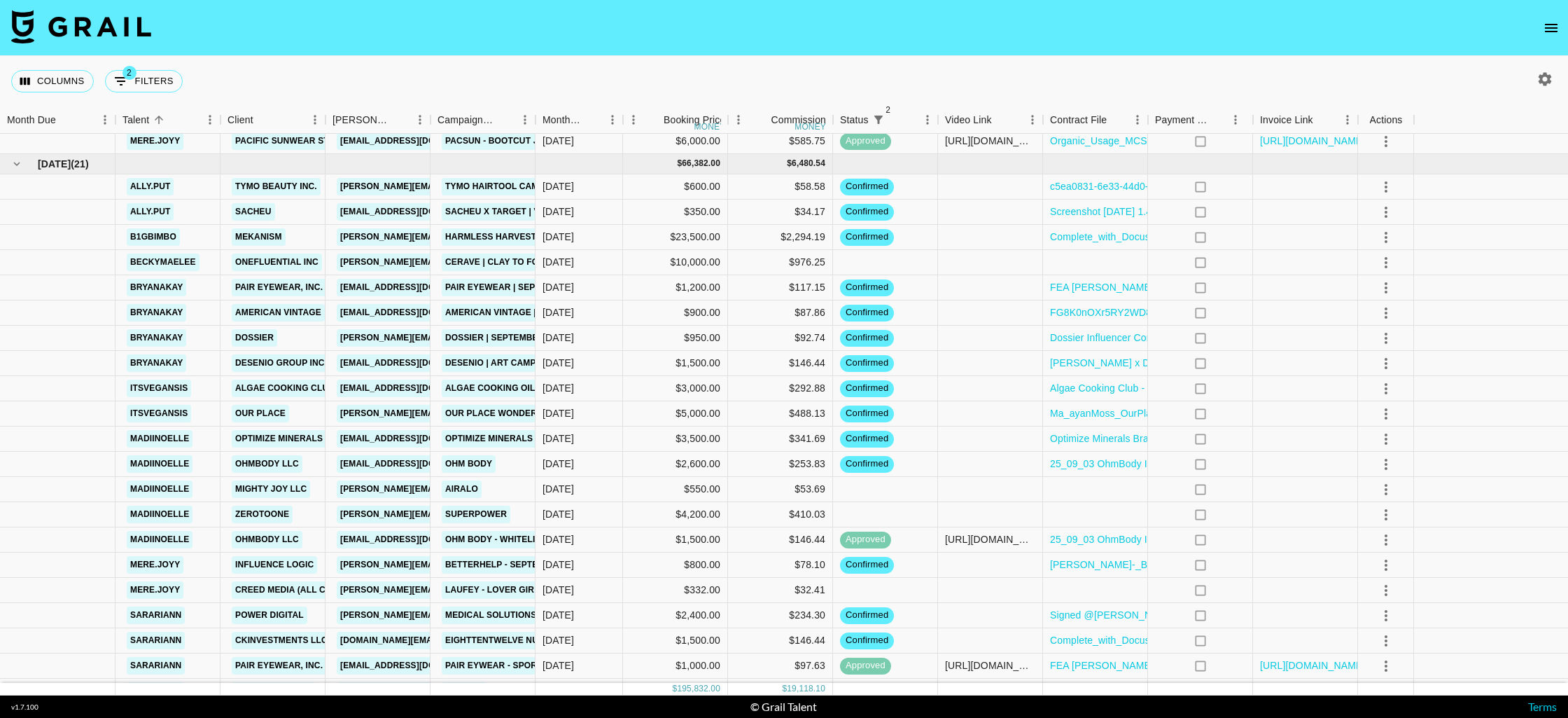
scroll to position [1183, 0]
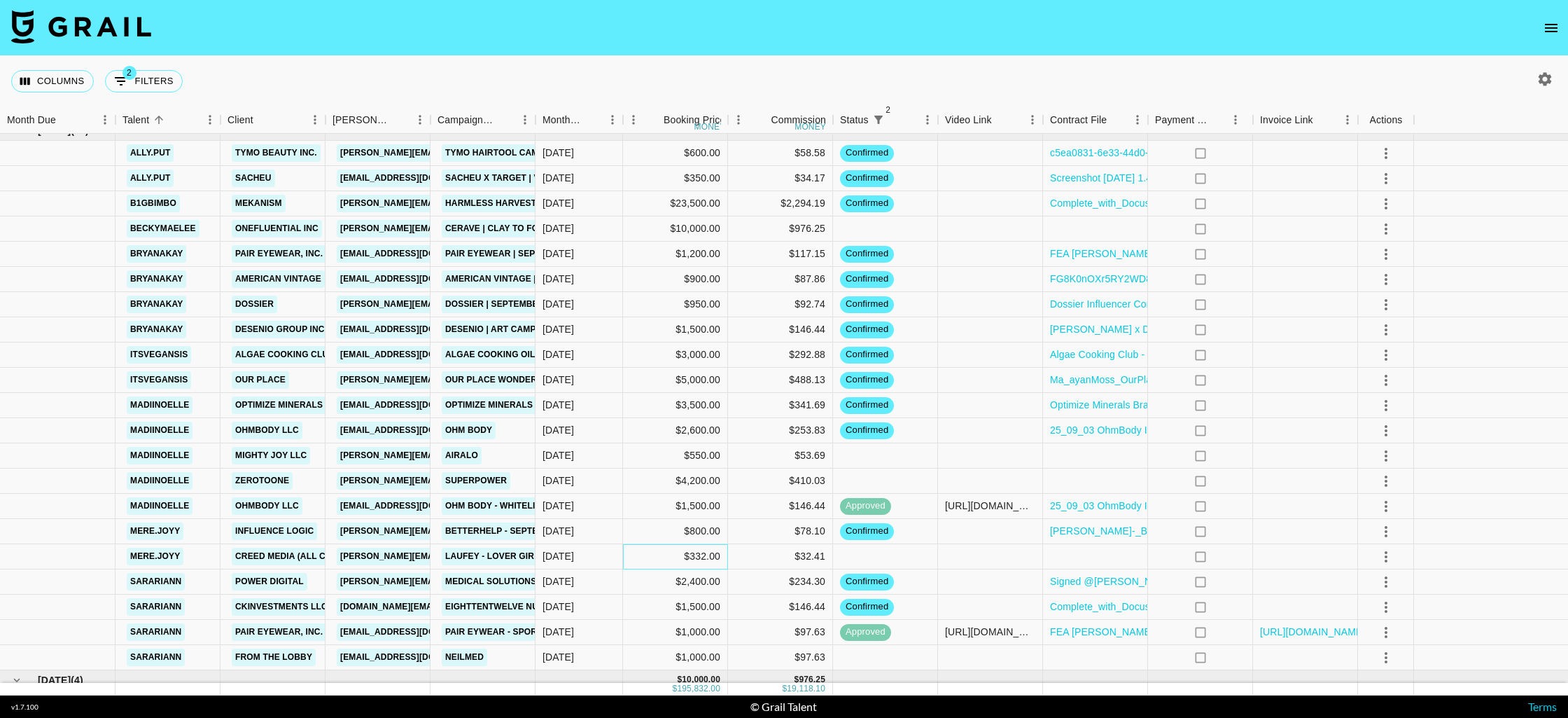
click at [705, 555] on div "$332.00" at bounding box center [675, 557] width 105 height 25
type input "332.50"
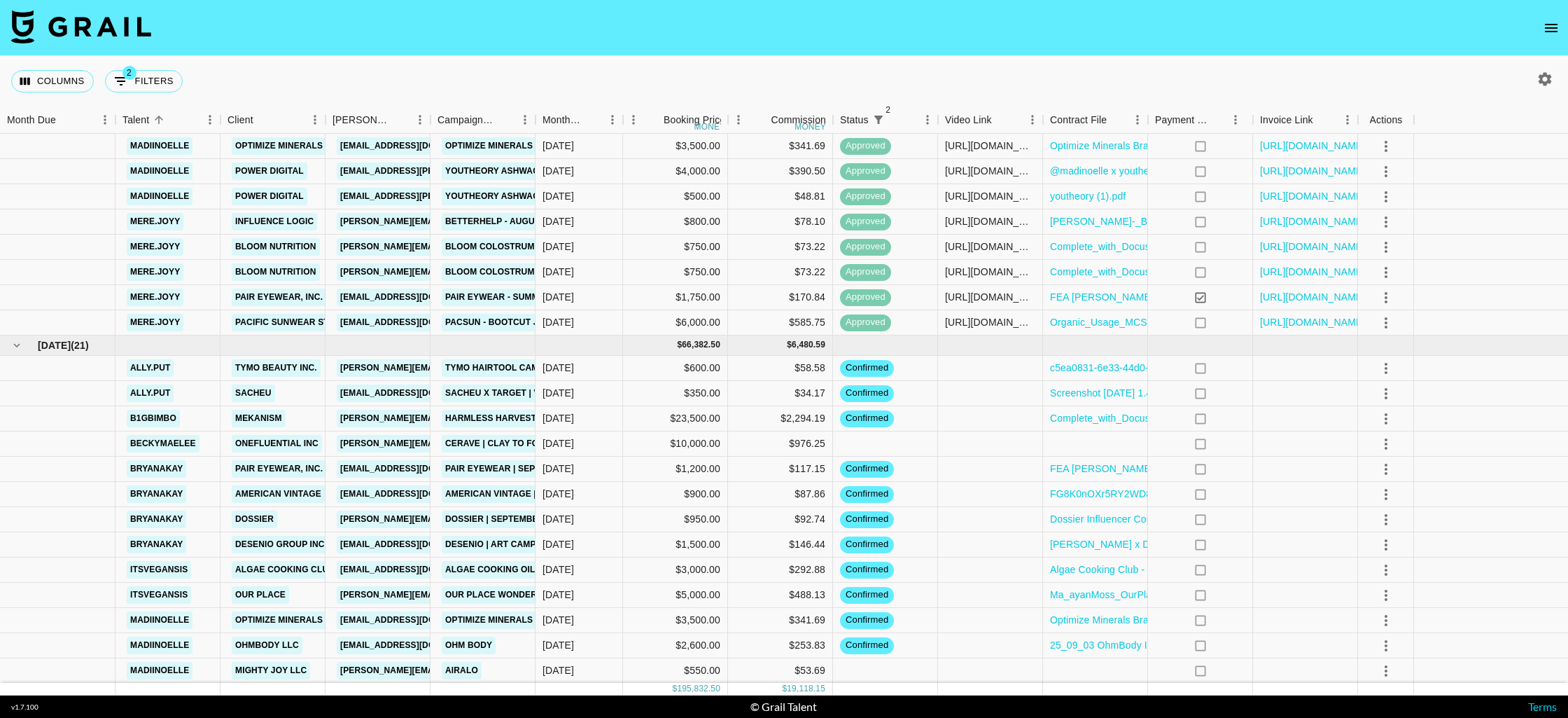
scroll to position [968, 0]
click at [1547, 77] on icon "button" at bounding box center [1546, 79] width 13 height 13
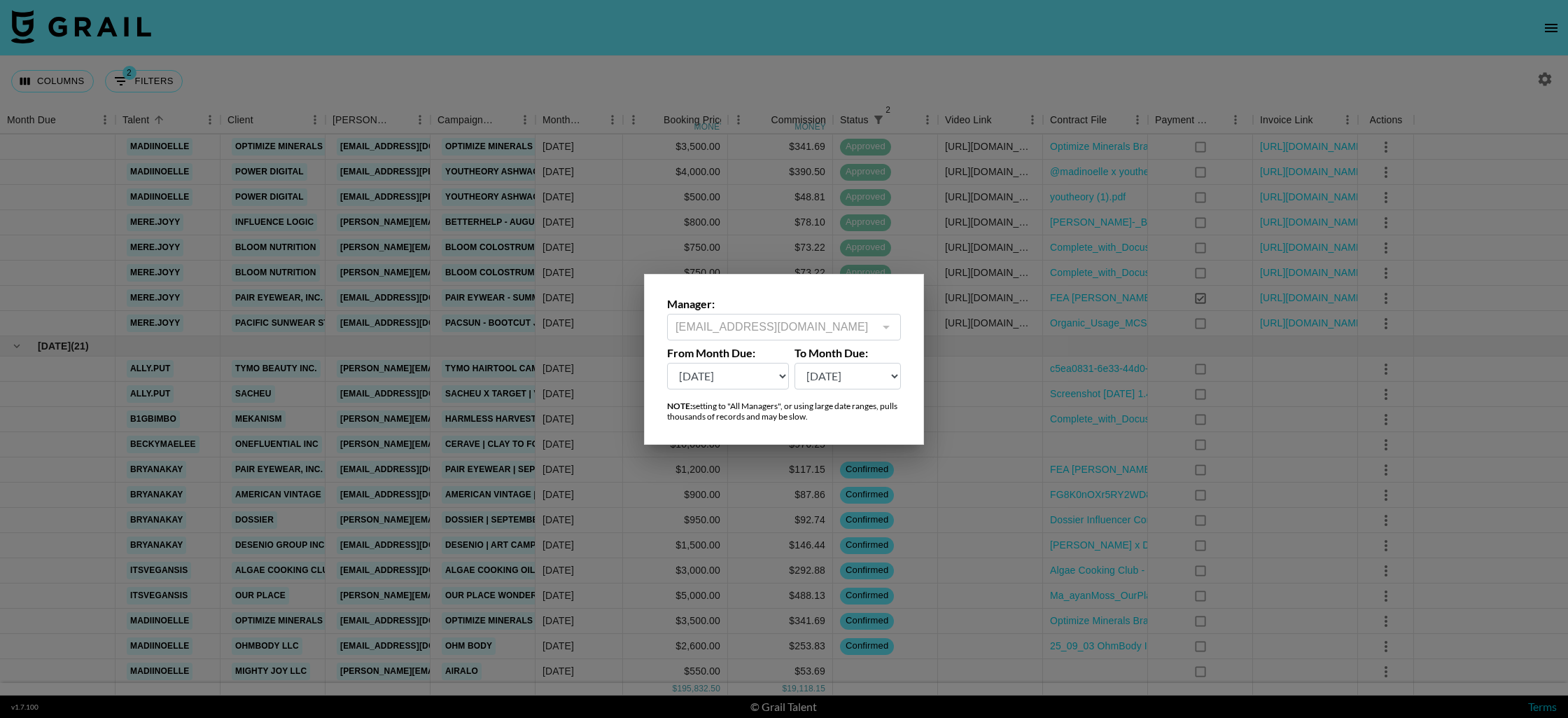
click at [707, 379] on select "Sep '26 Aug '26 Jul '26 Jun '26 May '26 Apr '26 Mar '26 Feb '26 Jan '26 Dec '25…" at bounding box center [728, 376] width 121 height 27
select select "Jan '25"
click at [667, 363] on select "Sep '26 Aug '26 Jul '26 Jun '26 May '26 Apr '26 Mar '26 Feb '26 Jan '26 Dec '25…" at bounding box center [728, 376] width 121 height 27
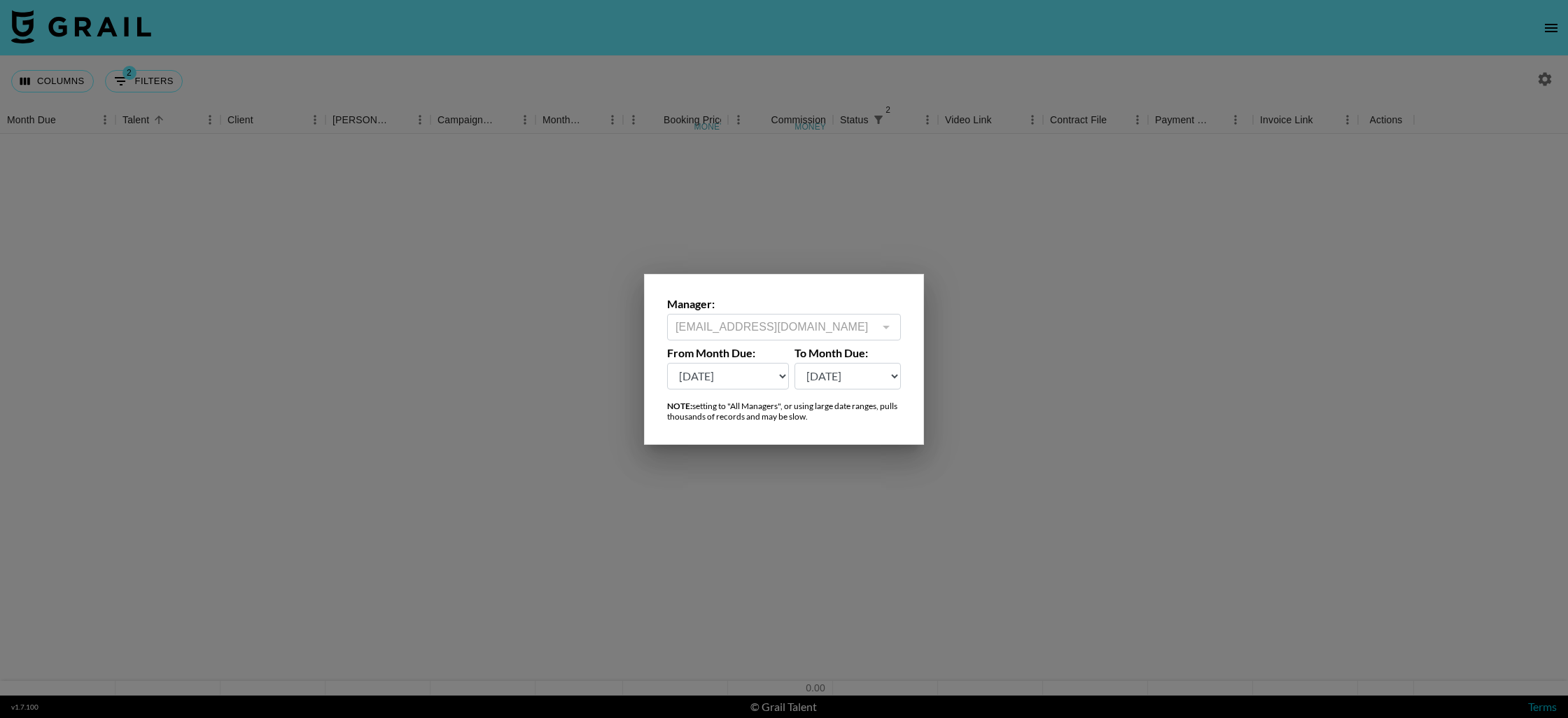
scroll to position [0, 0]
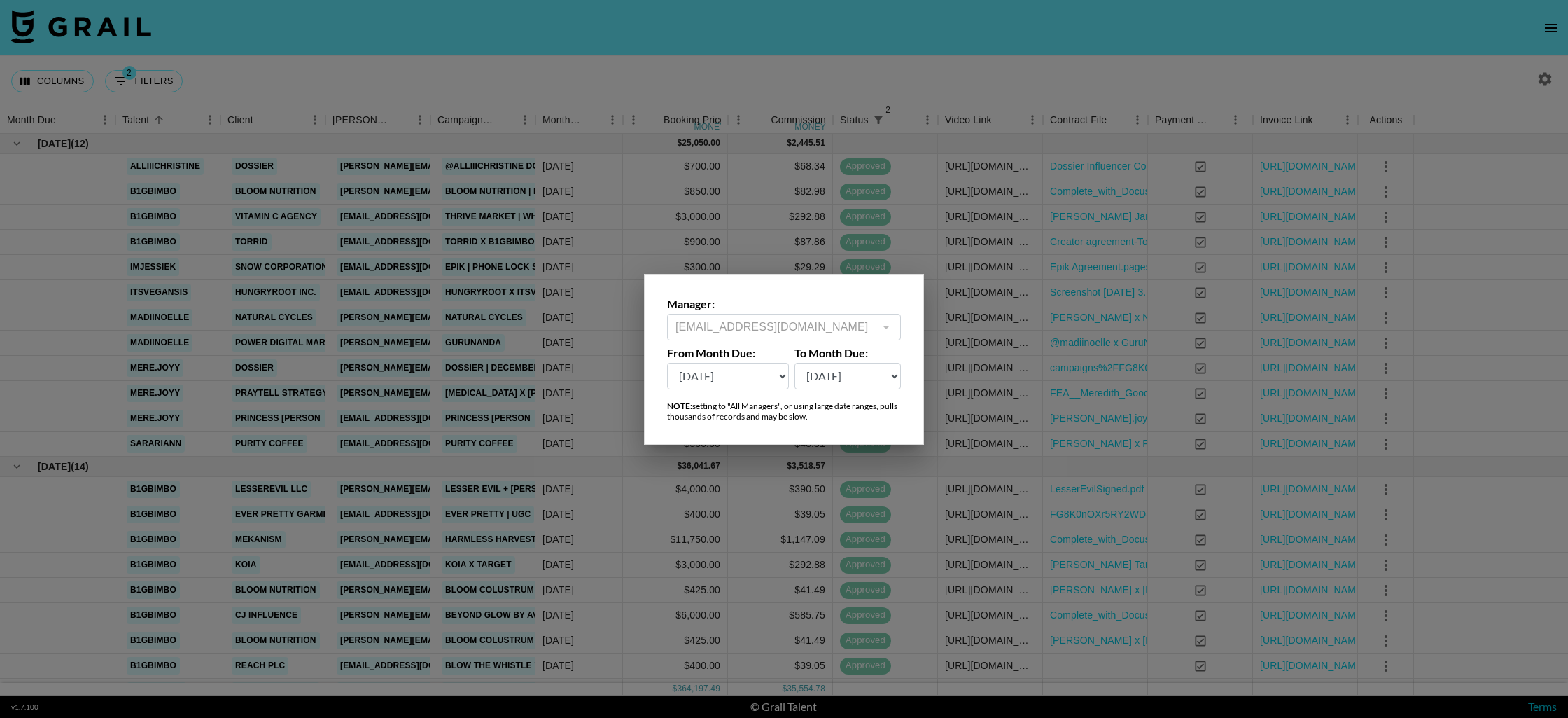
click at [685, 78] on div at bounding box center [784, 359] width 1568 height 718
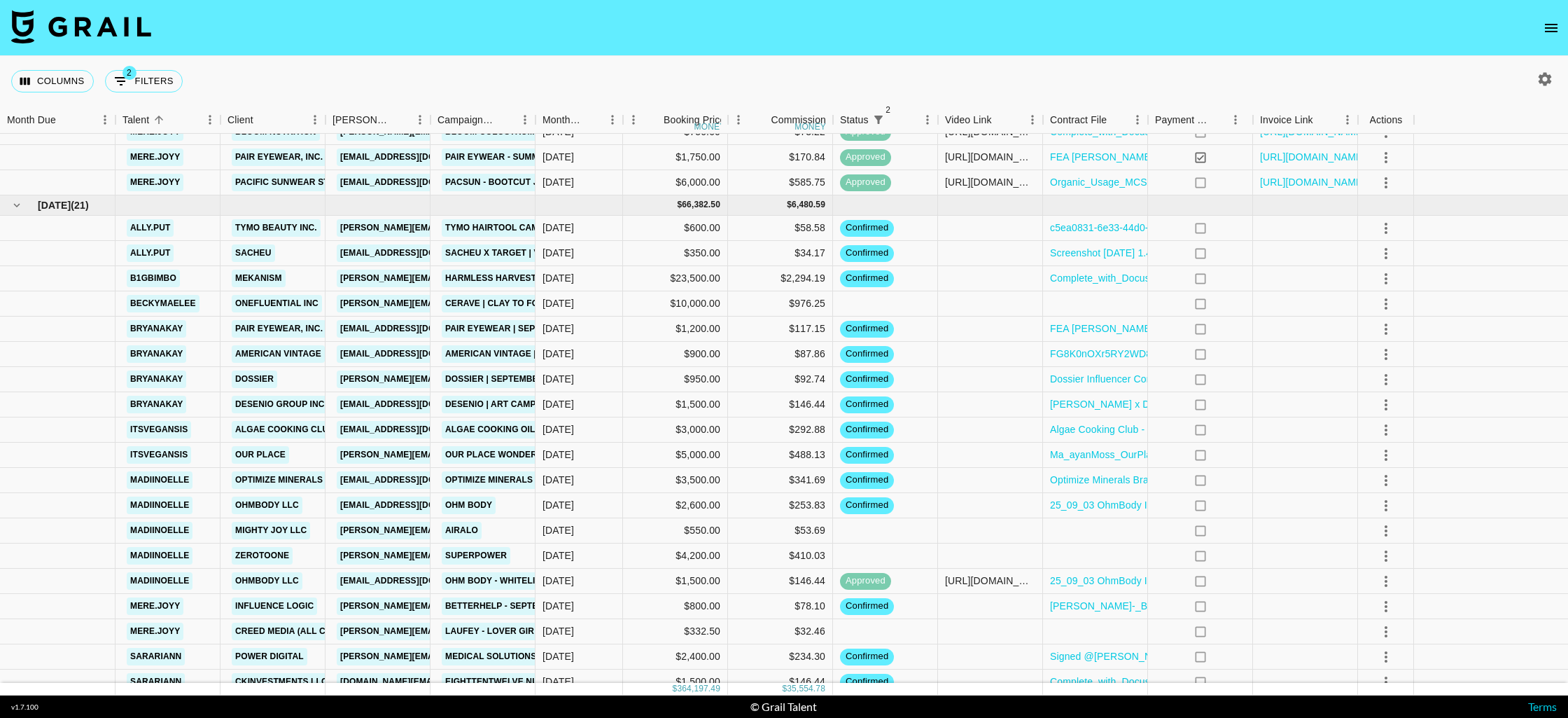
scroll to position [3142, 0]
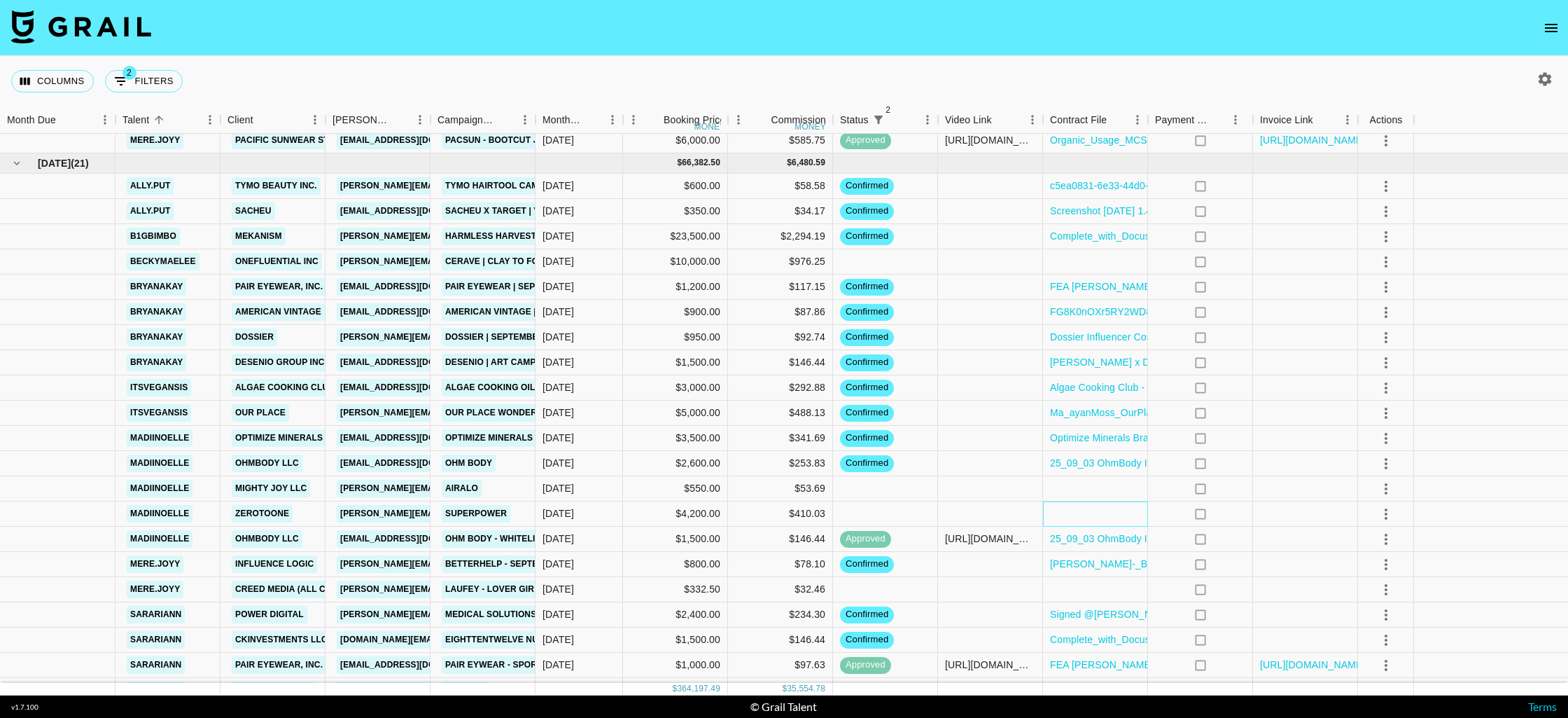
click at [1109, 518] on div at bounding box center [1096, 514] width 105 height 25
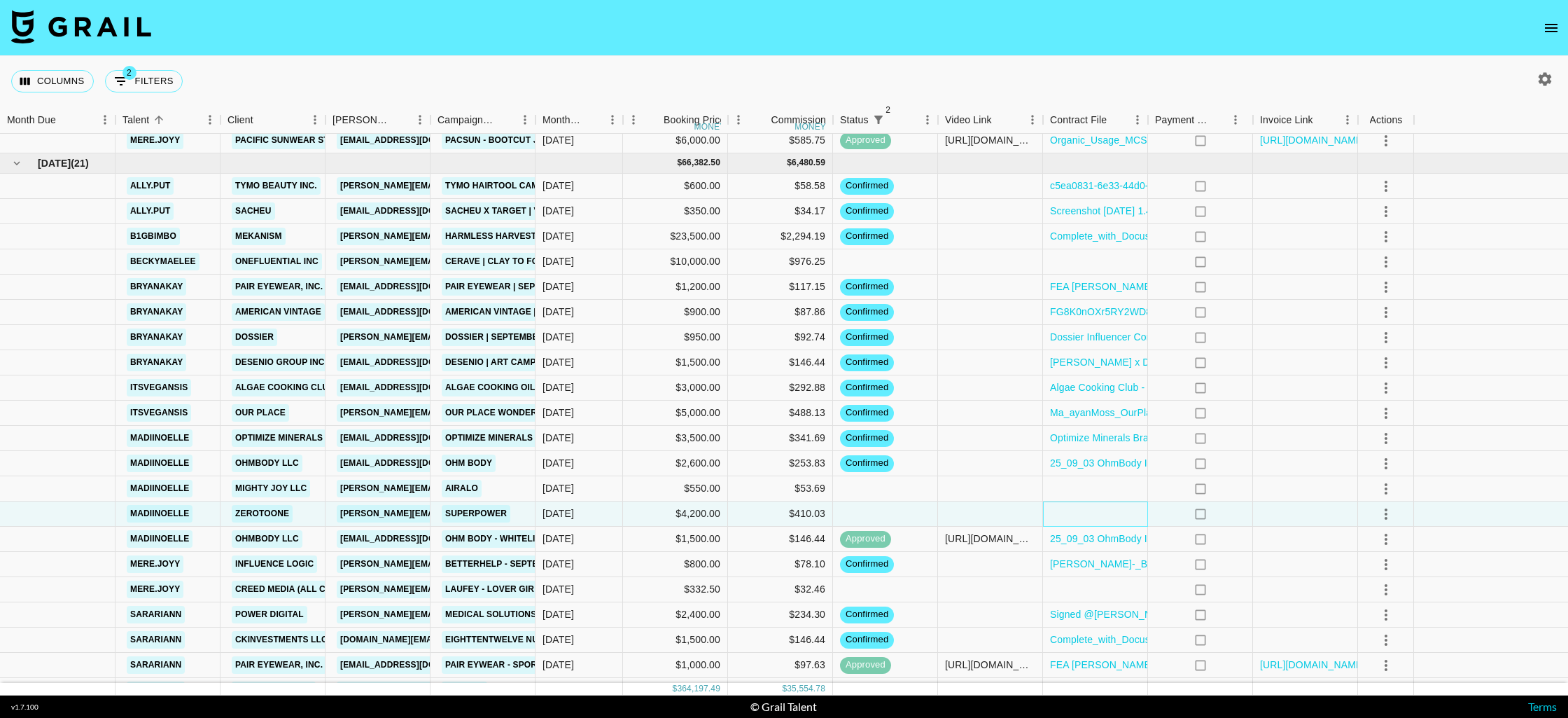
click at [1109, 518] on div at bounding box center [1096, 514] width 105 height 25
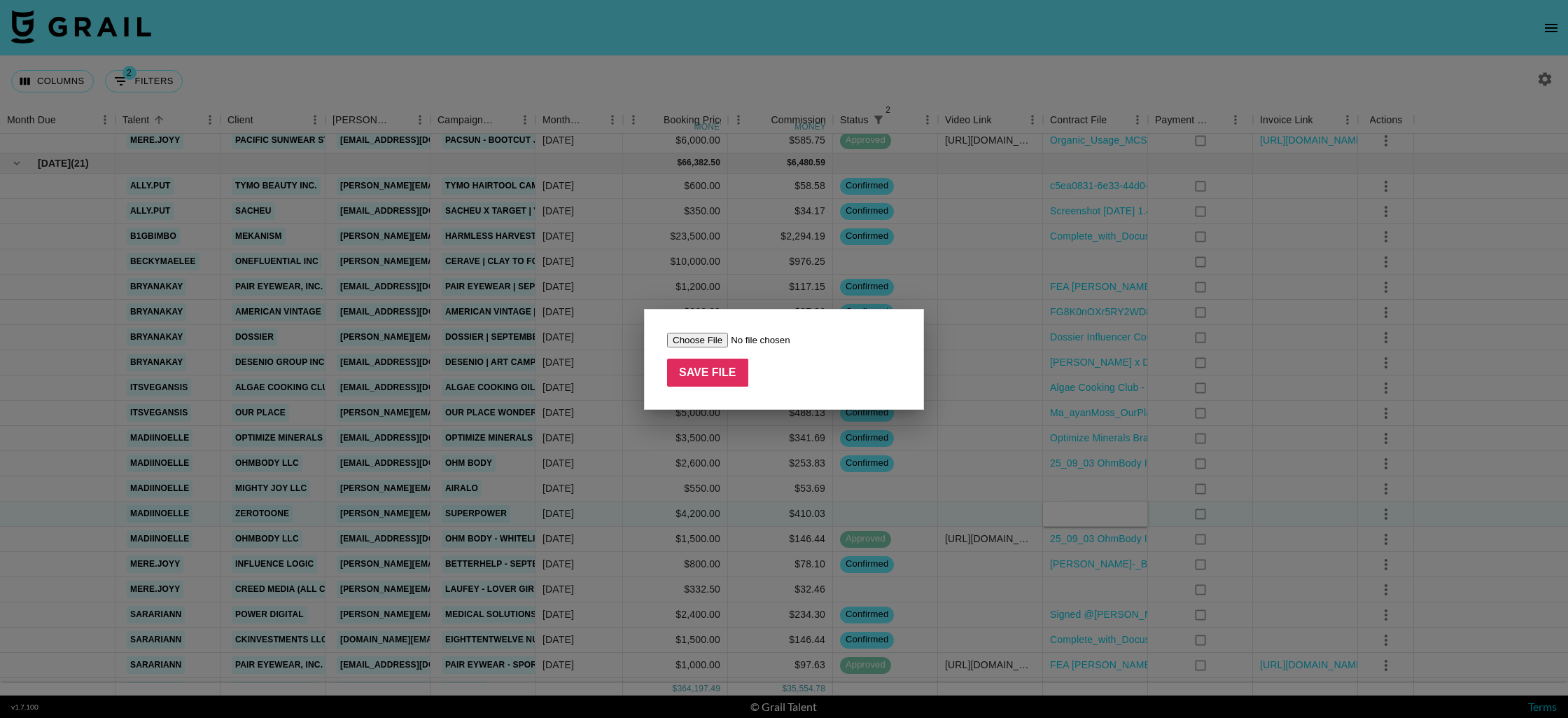
type input "C:\fakepath\Superpower x Madeline _ Influencer Service Agreement (1).pdf"
click at [705, 369] on input "Save File" at bounding box center [708, 373] width 82 height 28
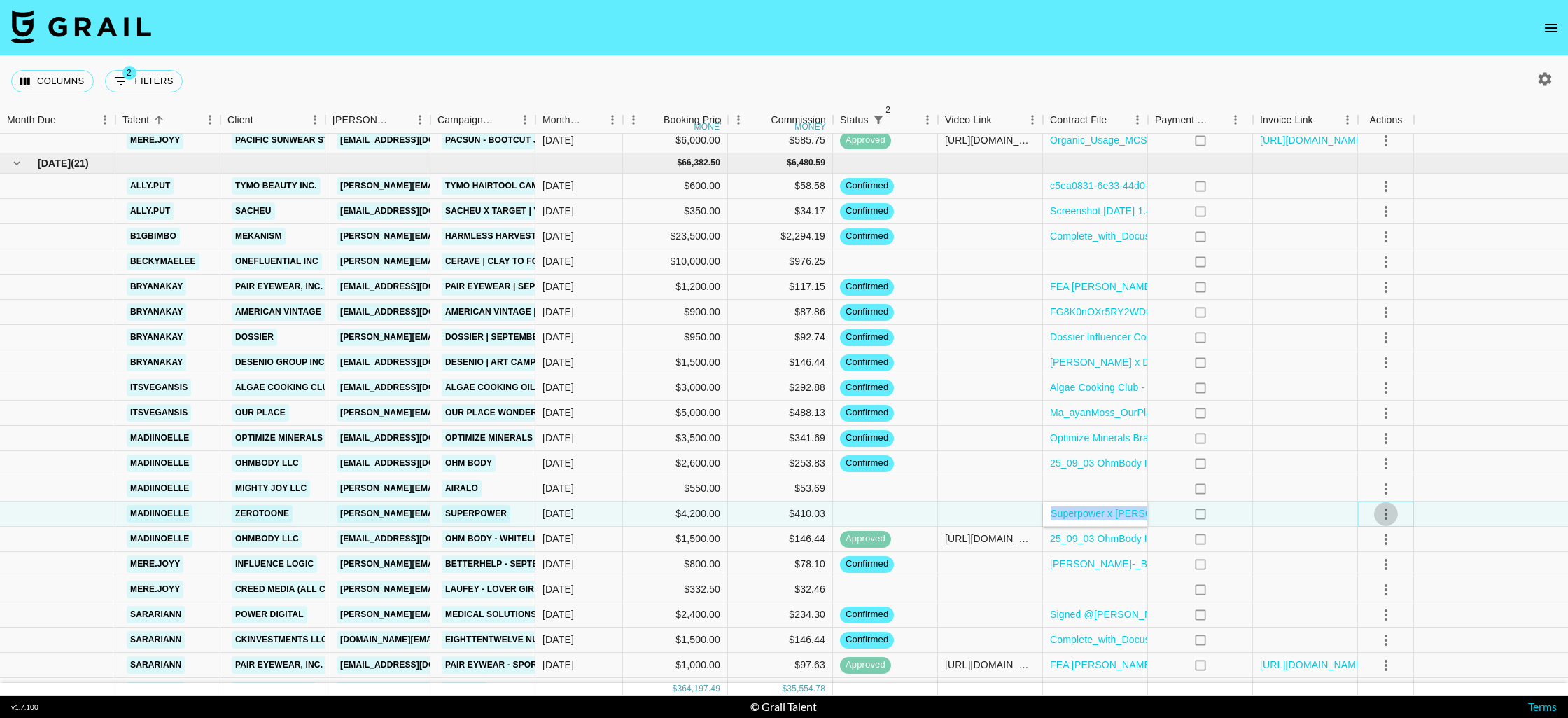
click at [1387, 515] on icon "select merge strategy" at bounding box center [1386, 514] width 17 height 17
click at [1382, 546] on li "Confirm" at bounding box center [1385, 544] width 91 height 25
click at [992, 86] on div "Columns 2 Filters + Booking" at bounding box center [784, 81] width 1568 height 51
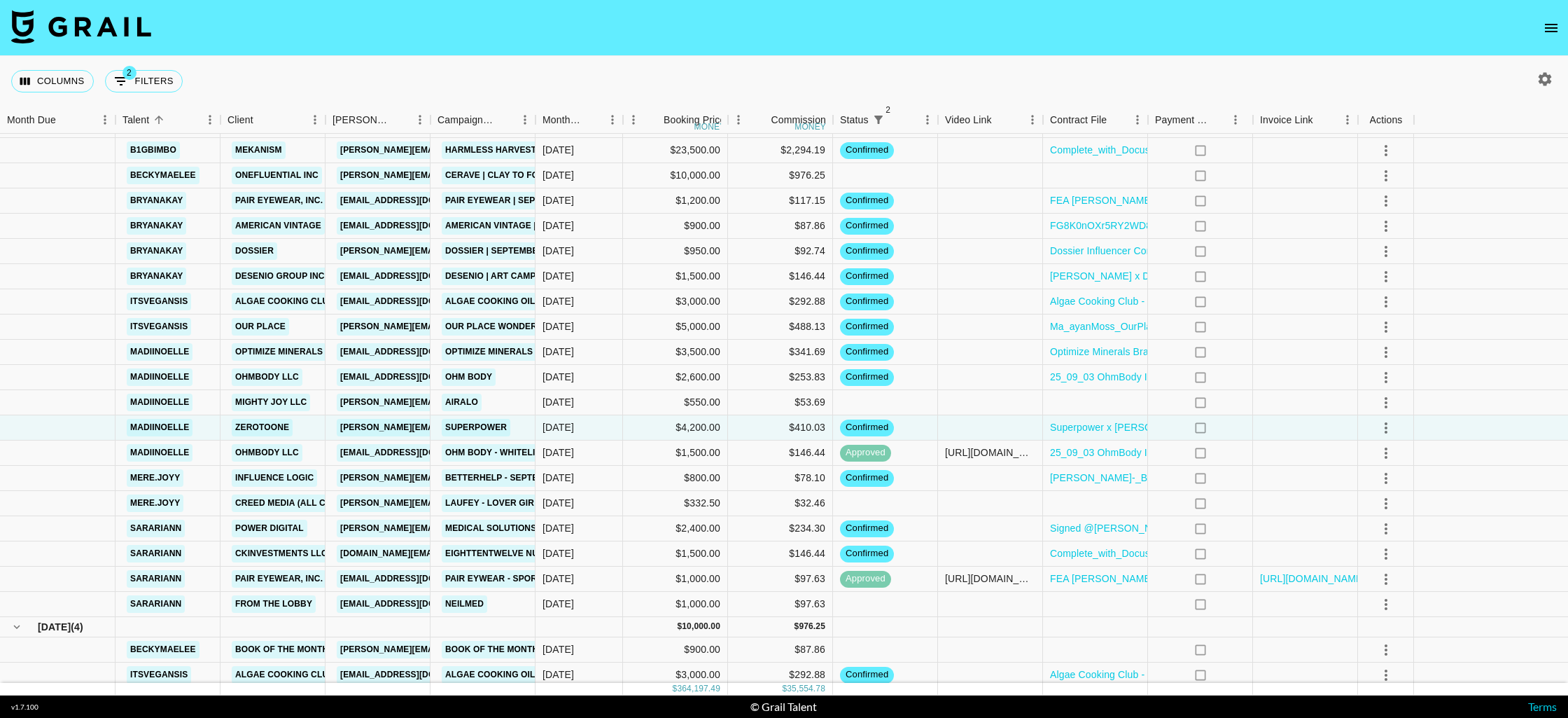
scroll to position [3211, 0]
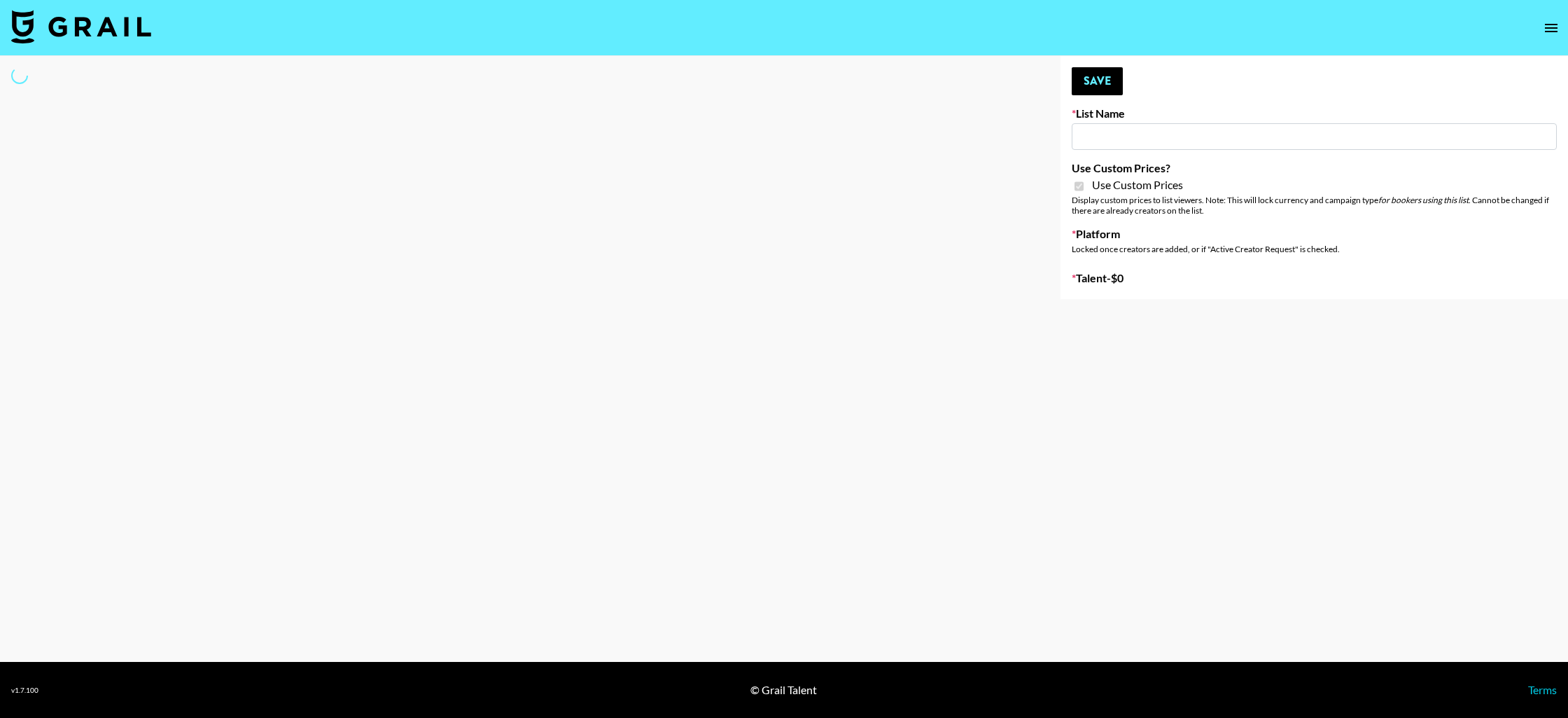
type input "Nippies"
checkbox input "true"
select select "Brand"
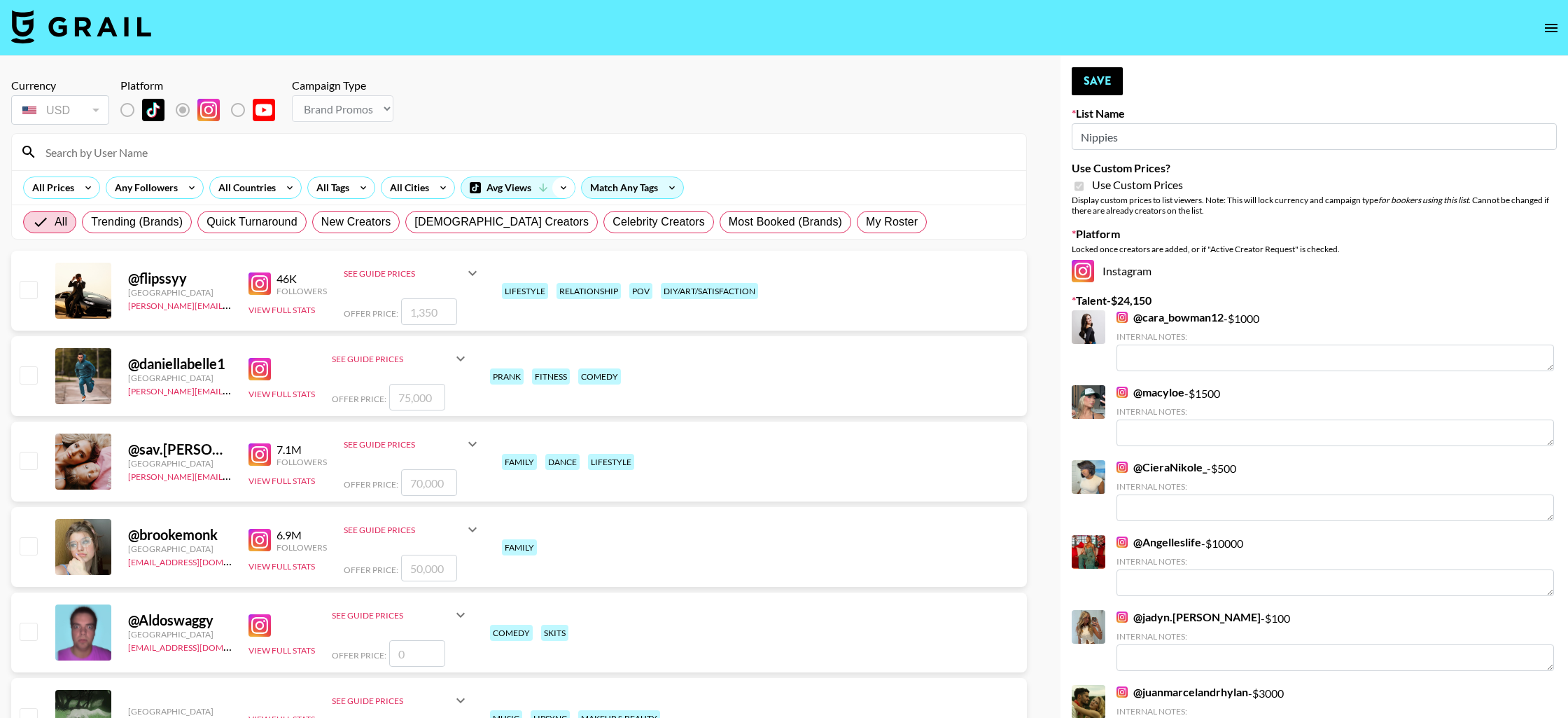
click at [561, 187] on icon at bounding box center [563, 188] width 6 height 3
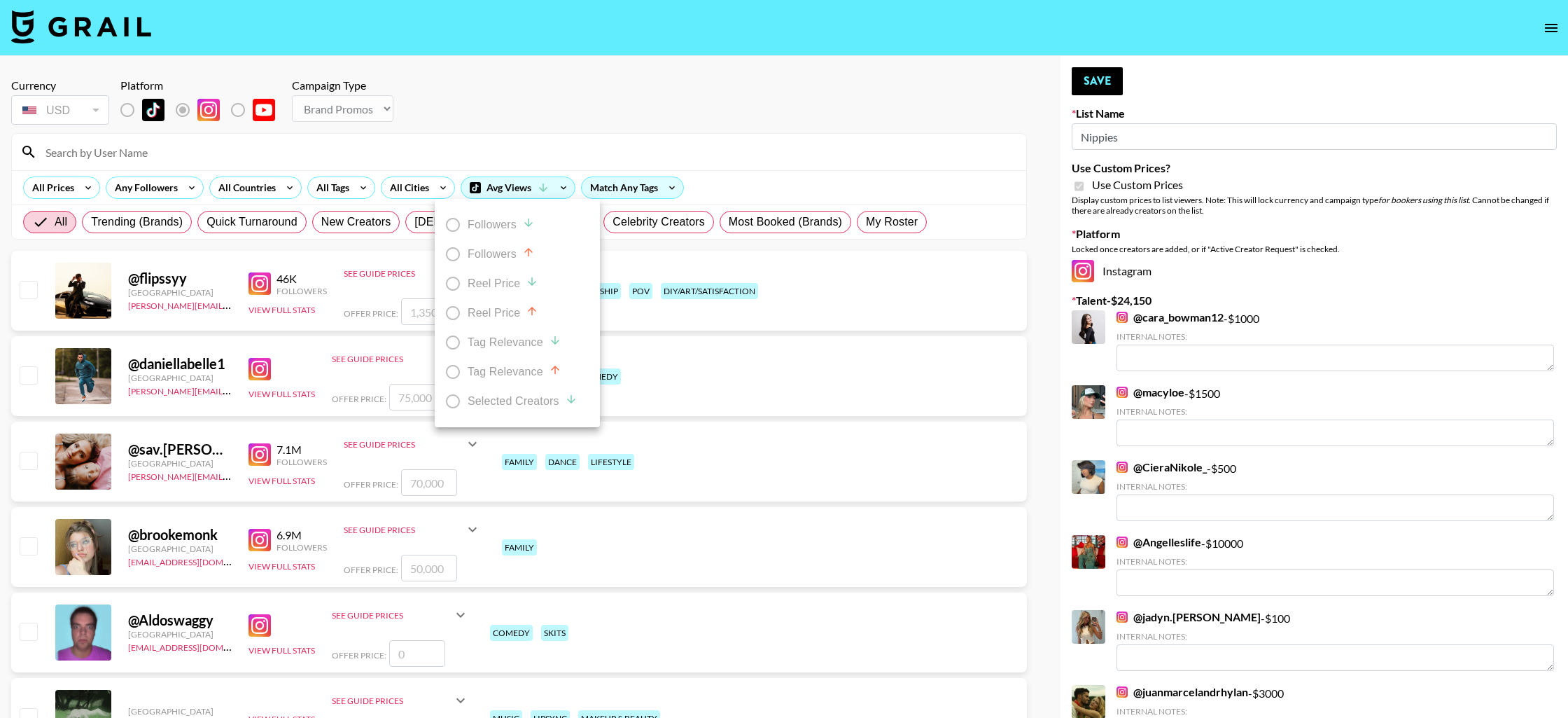
click at [627, 168] on div at bounding box center [784, 359] width 1568 height 718
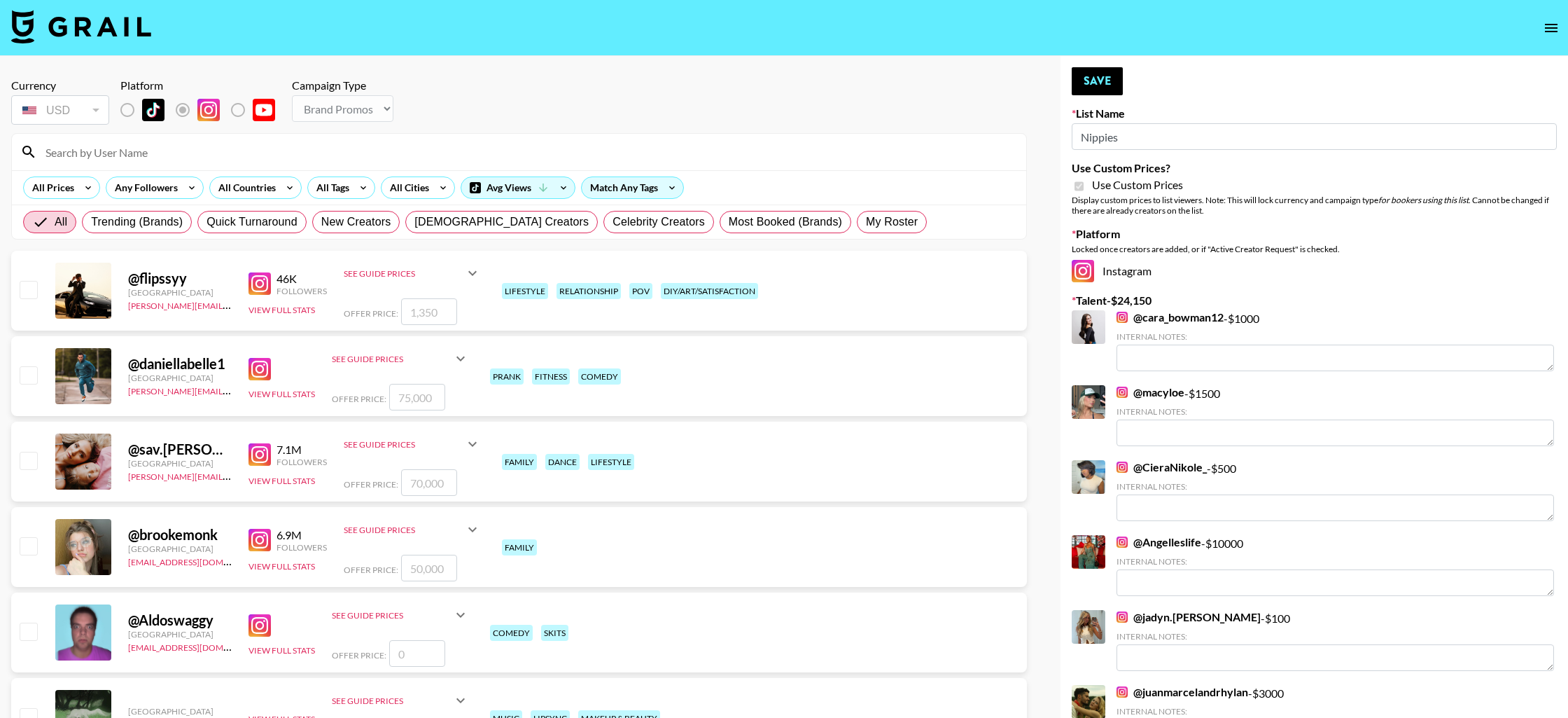
click at [665, 193] on div "Followers Followers Reel Price Reel Price Tag Relevance Tag Relevance Selected …" at bounding box center [784, 359] width 1568 height 718
click at [674, 186] on icon at bounding box center [671, 187] width 22 height 21
click at [700, 173] on div at bounding box center [784, 359] width 1568 height 718
click at [797, 161] on input at bounding box center [527, 151] width 981 height 22
drag, startPoint x: 797, startPoint y: 161, endPoint x: 775, endPoint y: 166, distance: 22.6
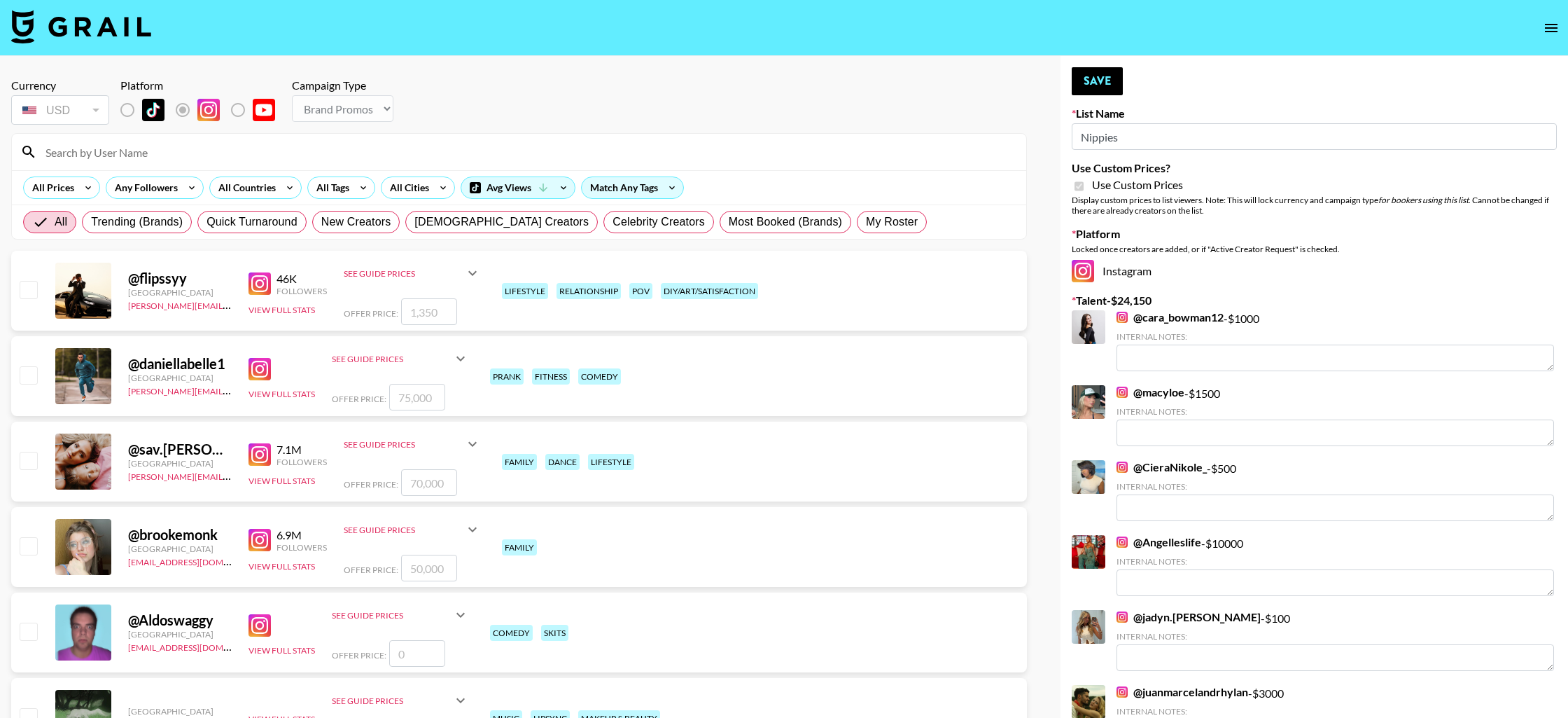
click at [797, 161] on input at bounding box center [527, 151] width 981 height 22
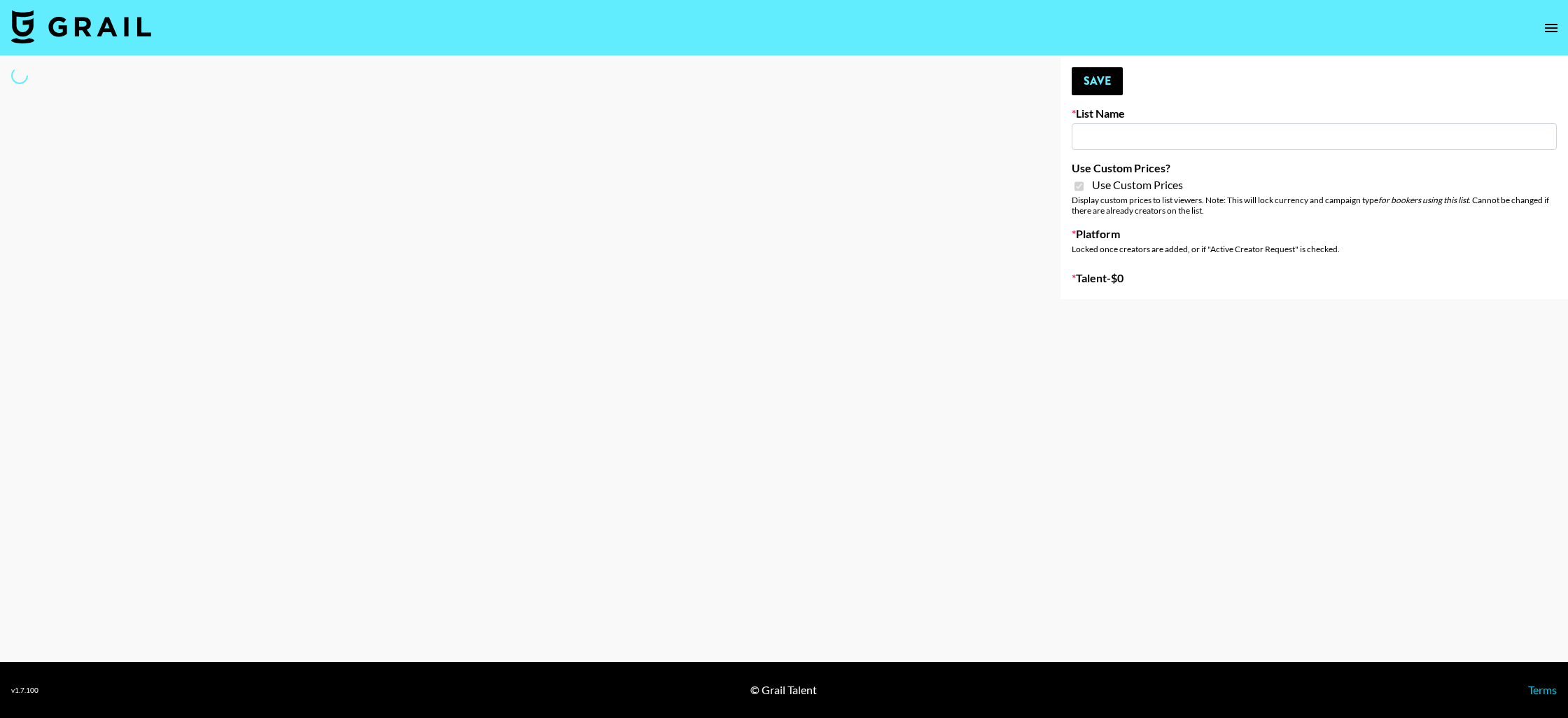
type input "Nippies"
checkbox input "true"
select select "Brand"
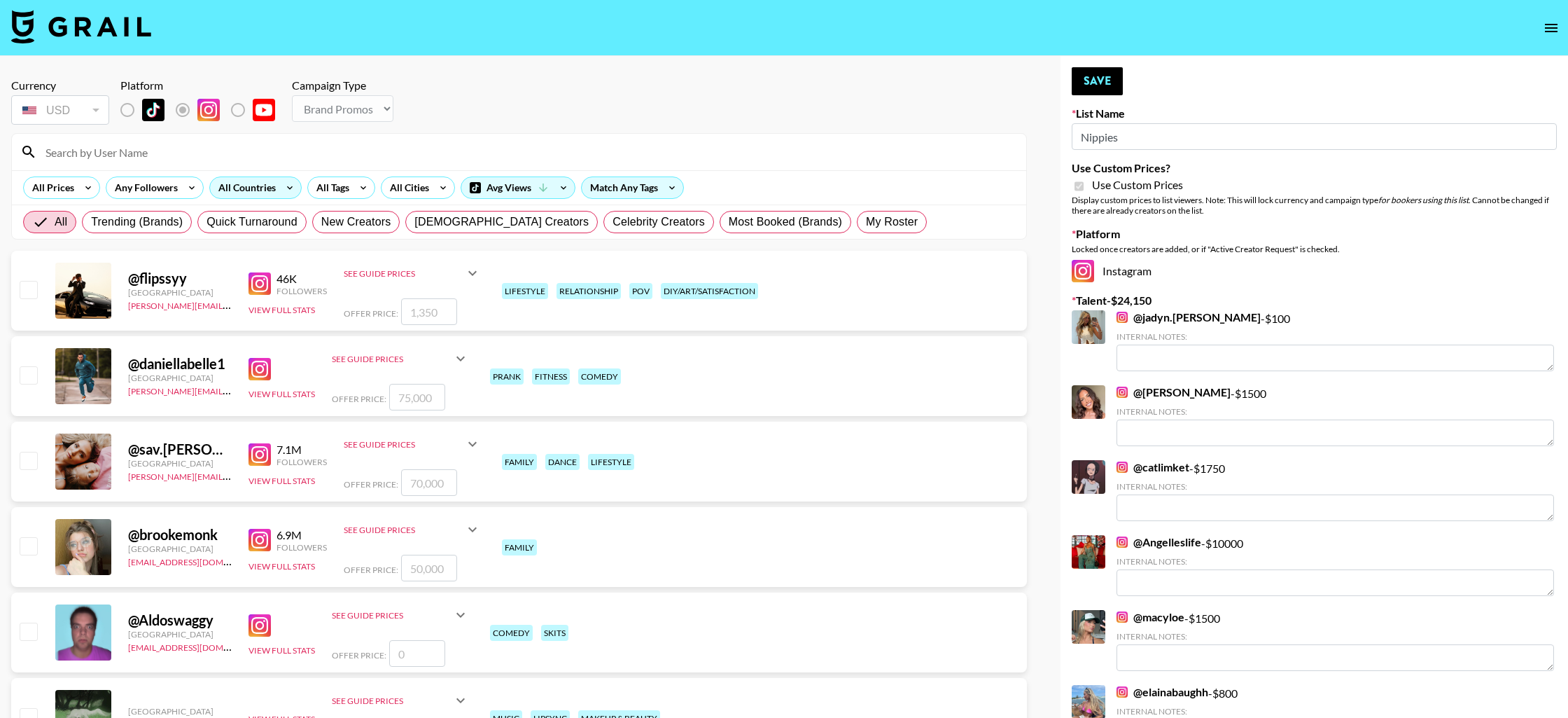
click at [239, 185] on div "All Countries" at bounding box center [244, 187] width 68 height 21
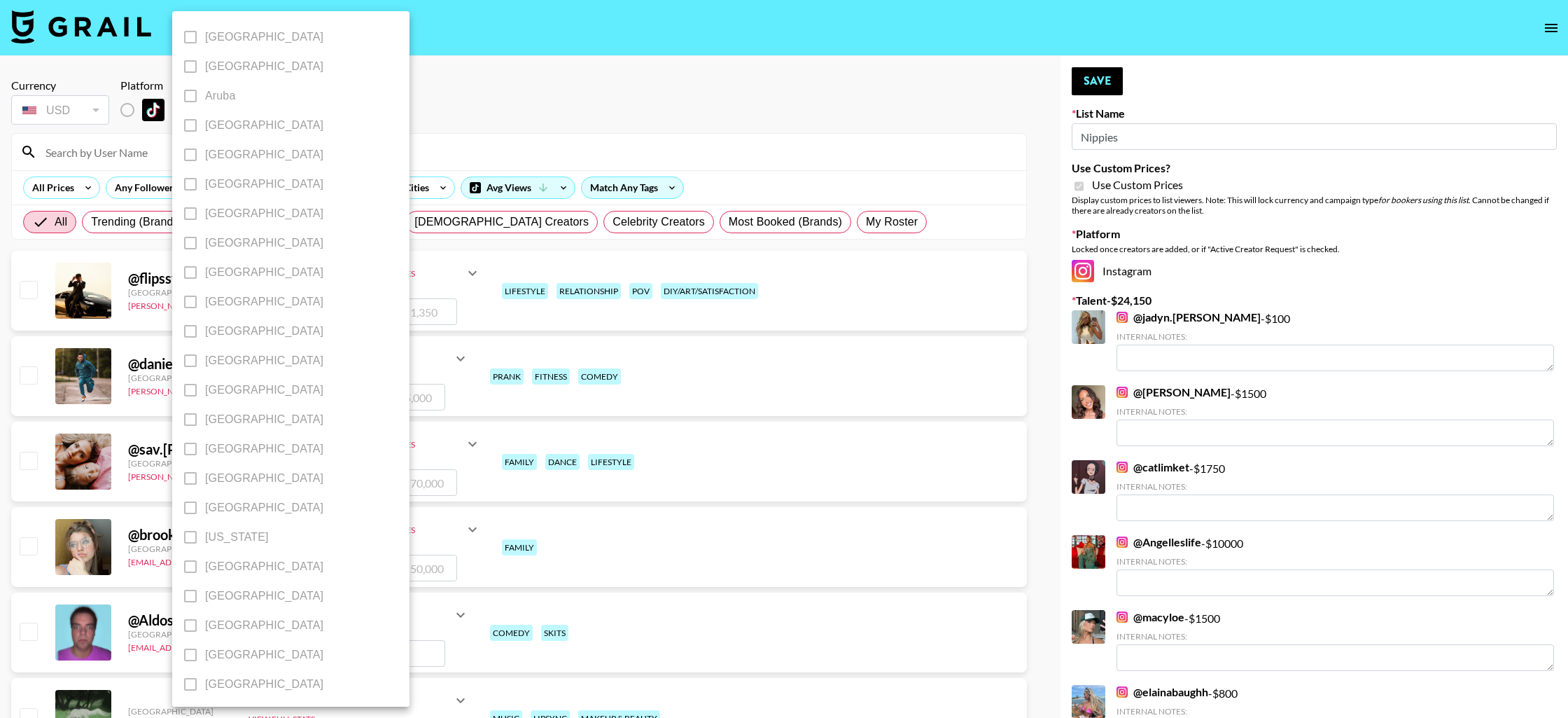
click at [466, 73] on div at bounding box center [784, 359] width 1568 height 718
